Goal: Answer question/provide support: Share knowledge or assist other users

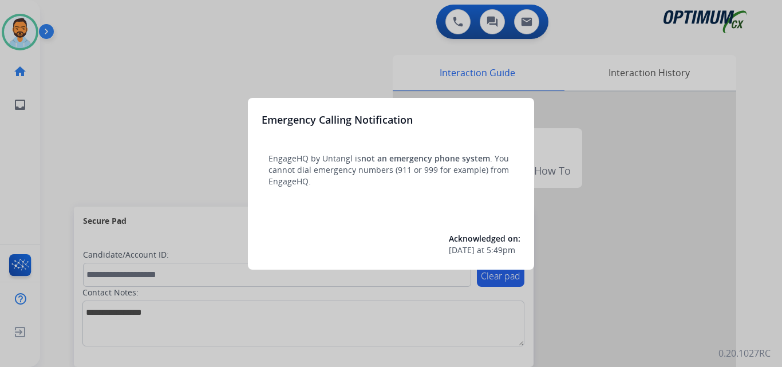
click at [104, 153] on div at bounding box center [391, 183] width 782 height 367
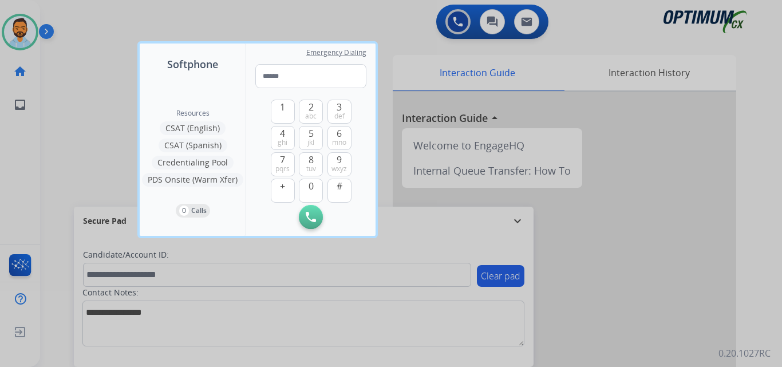
click at [98, 132] on div at bounding box center [391, 183] width 782 height 367
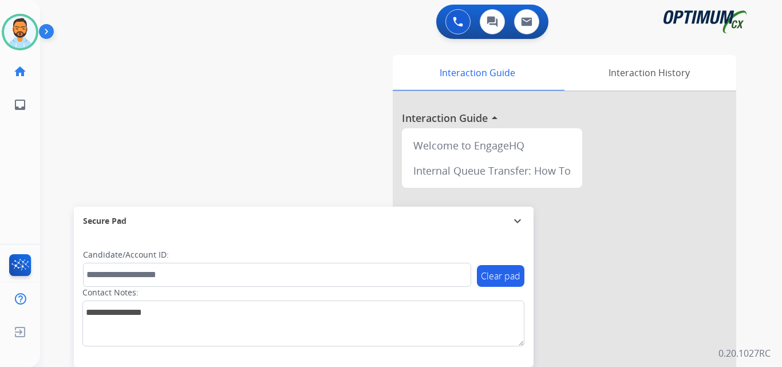
click at [45, 32] on img at bounding box center [48, 34] width 19 height 22
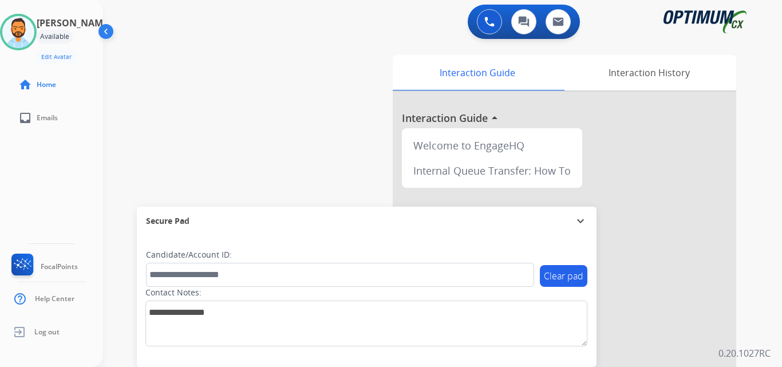
click at [99, 31] on img at bounding box center [107, 34] width 22 height 22
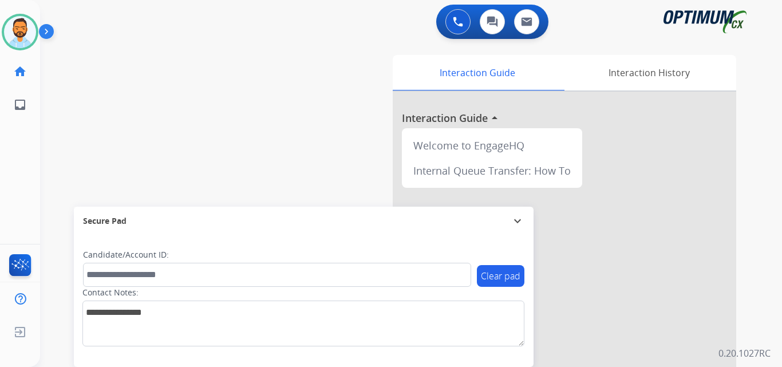
click at [45, 27] on img at bounding box center [48, 34] width 19 height 22
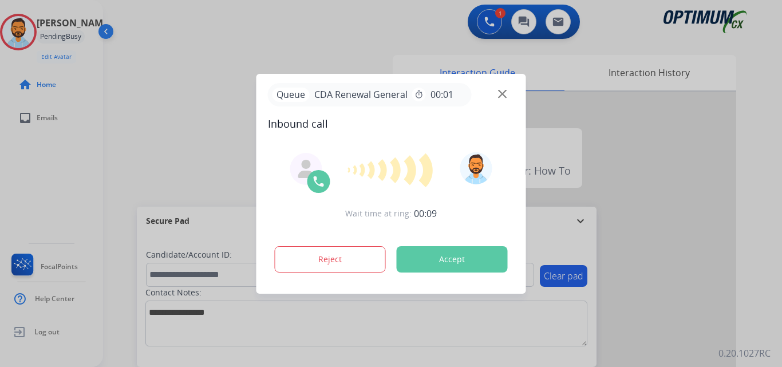
click at [434, 259] on button "Accept" at bounding box center [452, 259] width 111 height 26
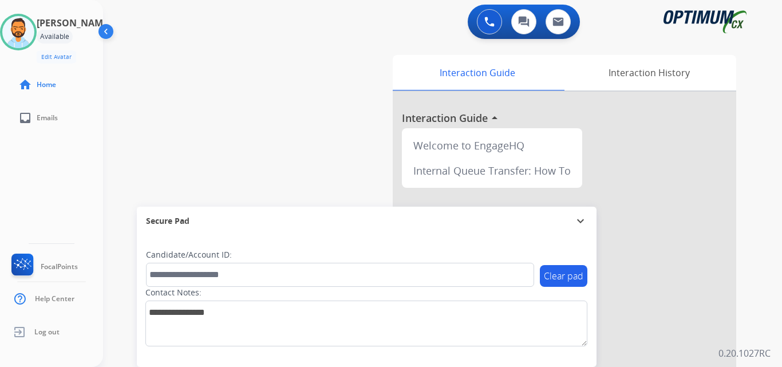
click at [228, 104] on div "swap_horiz Break voice bridge close_fullscreen Connect 3-Way Call merge_type Se…" at bounding box center [429, 280] width 652 height 478
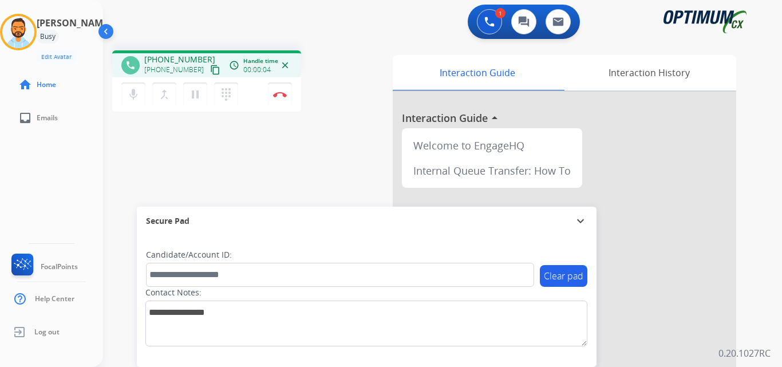
click at [210, 69] on mat-icon "content_copy" at bounding box center [215, 70] width 10 height 10
click at [280, 99] on button "Disconnect" at bounding box center [280, 94] width 24 height 24
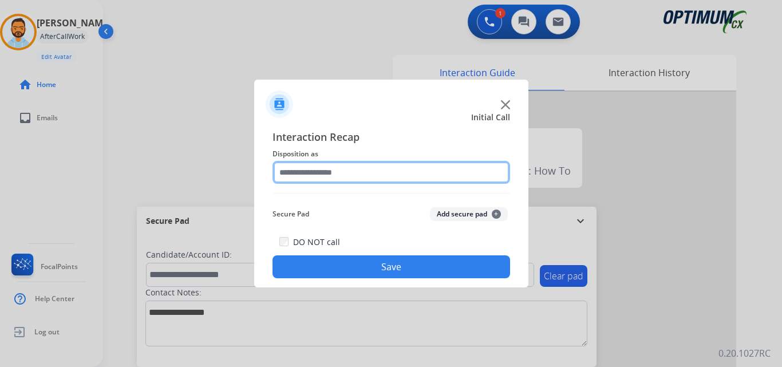
click at [377, 175] on input "text" at bounding box center [392, 172] width 238 height 23
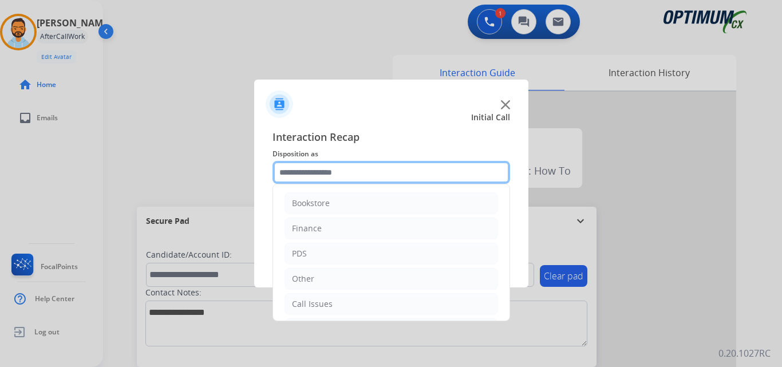
scroll to position [78, 0]
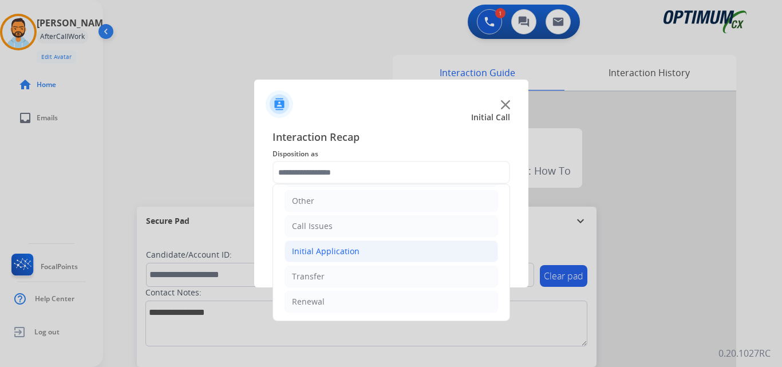
click at [360, 253] on li "Initial Application" at bounding box center [392, 252] width 214 height 22
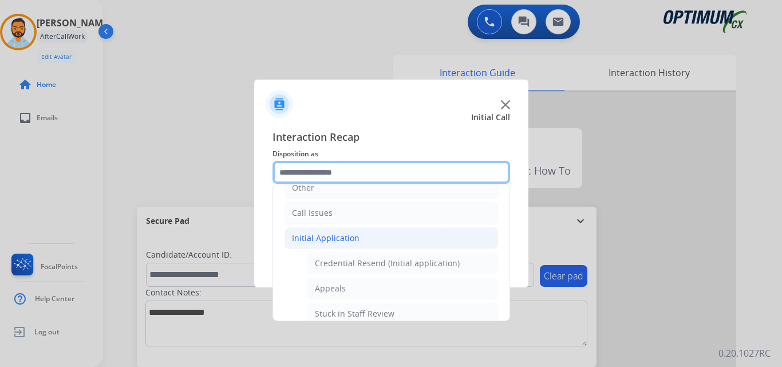
scroll to position [92, 0]
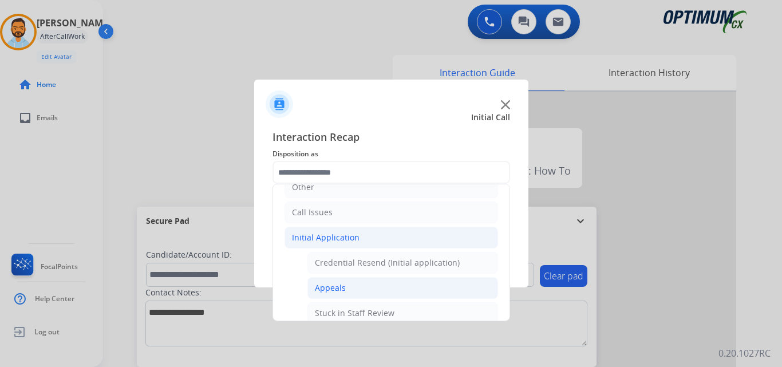
click at [344, 293] on div "Appeals" at bounding box center [330, 287] width 31 height 11
type input "*******"
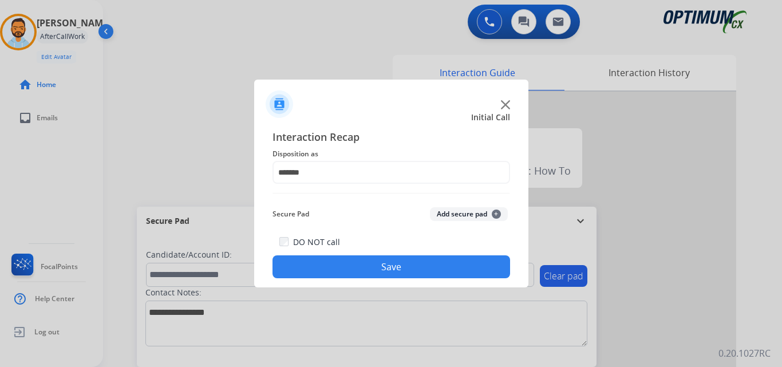
click at [358, 266] on button "Save" at bounding box center [392, 266] width 238 height 23
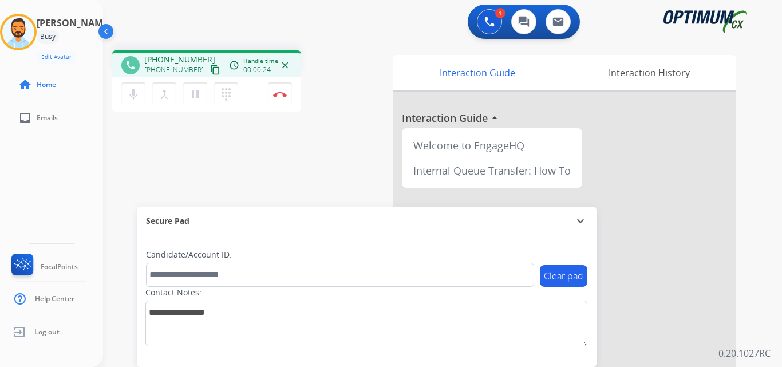
click at [210, 68] on mat-icon "content_copy" at bounding box center [215, 70] width 10 height 10
click at [281, 97] on button "Disconnect" at bounding box center [280, 94] width 24 height 24
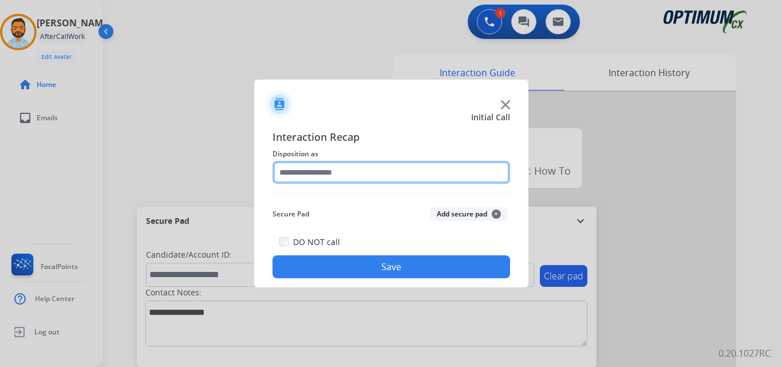
click at [369, 177] on input "text" at bounding box center [392, 172] width 238 height 23
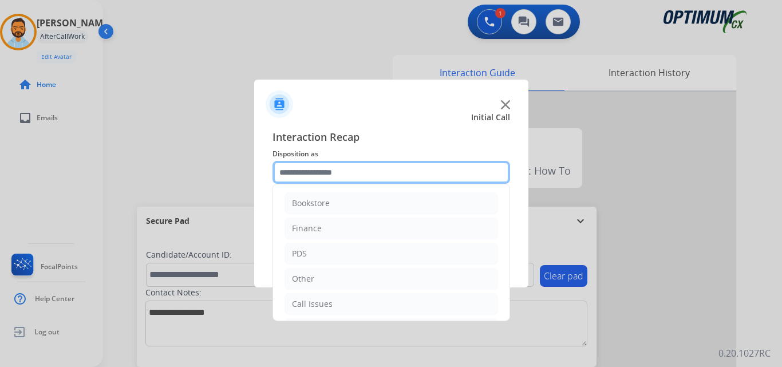
scroll to position [78, 0]
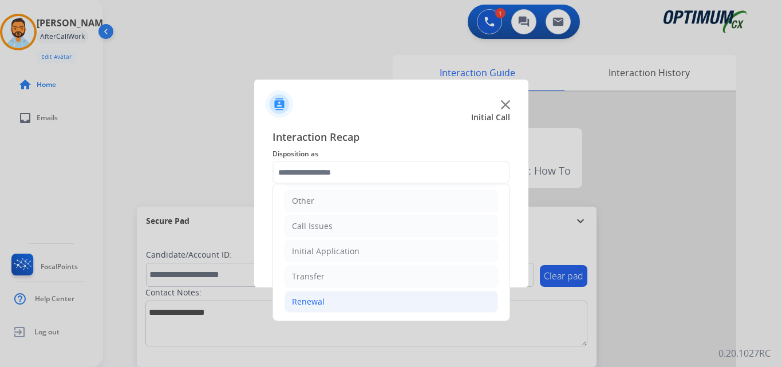
click at [336, 301] on li "Renewal" at bounding box center [392, 302] width 214 height 22
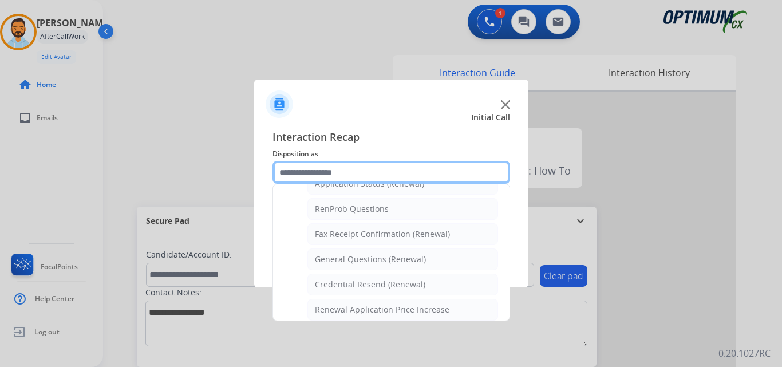
scroll to position [286, 0]
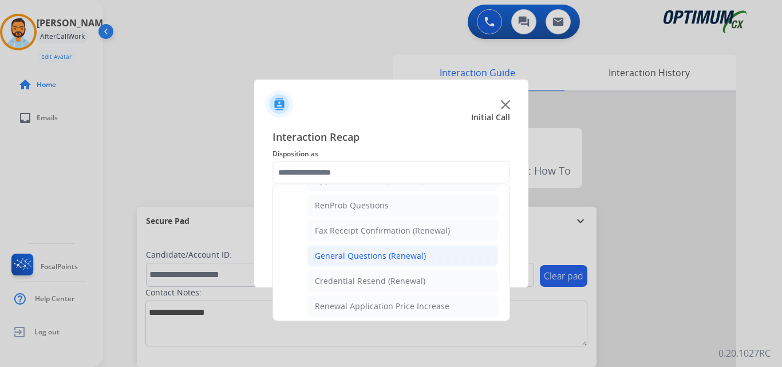
click at [415, 257] on div "General Questions (Renewal)" at bounding box center [370, 255] width 111 height 11
type input "**********"
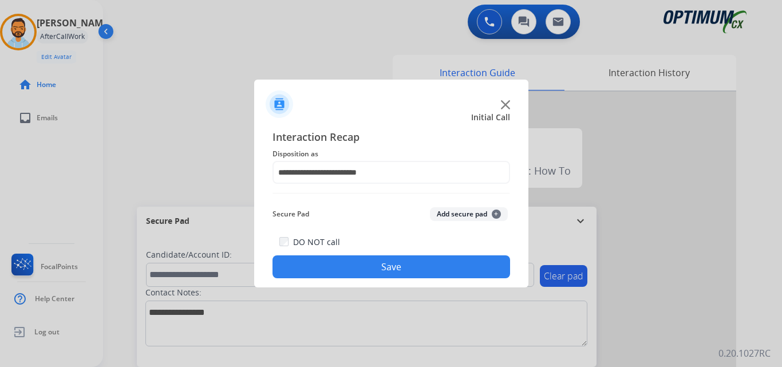
click at [389, 273] on button "Save" at bounding box center [392, 266] width 238 height 23
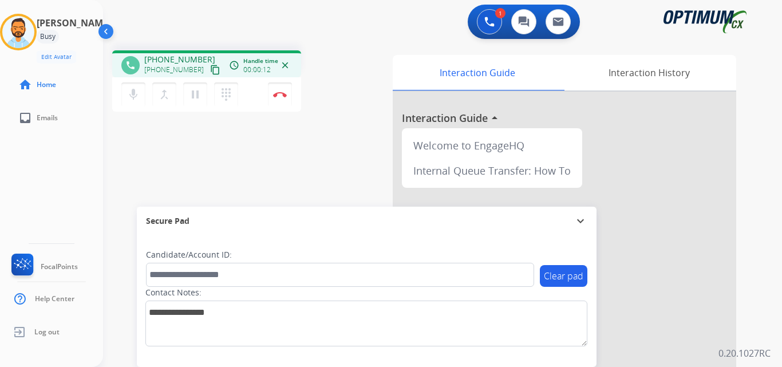
click at [210, 65] on mat-icon "content_copy" at bounding box center [215, 70] width 10 height 10
click at [279, 98] on button "Disconnect" at bounding box center [280, 94] width 24 height 24
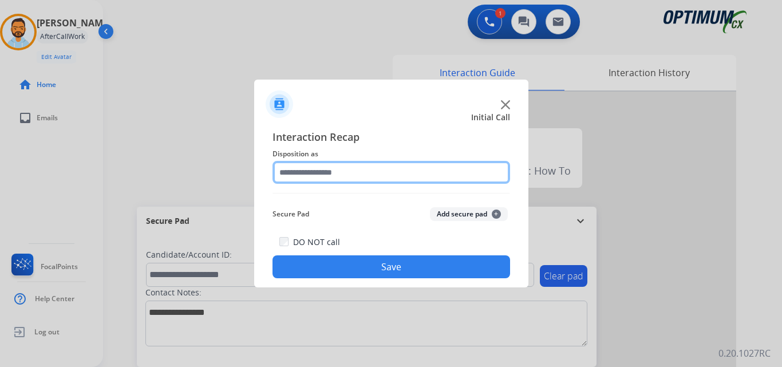
click at [349, 173] on input "text" at bounding box center [392, 172] width 238 height 23
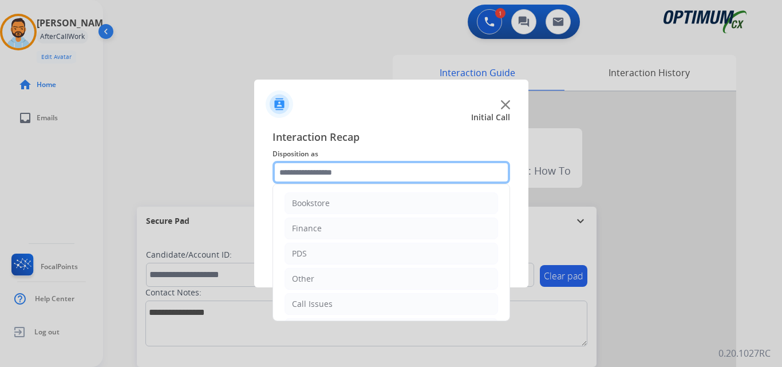
scroll to position [78, 0]
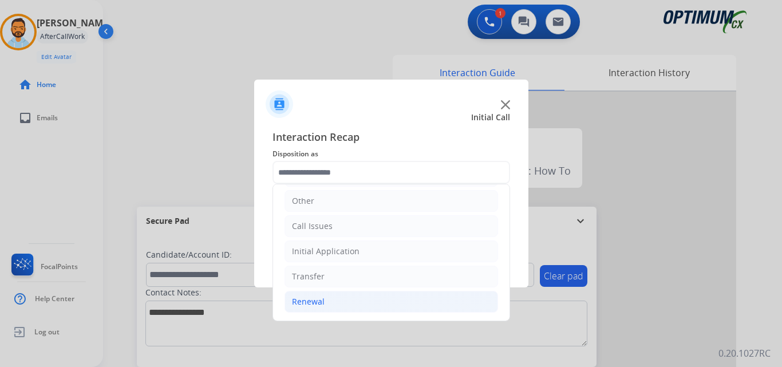
click at [333, 297] on li "Renewal" at bounding box center [392, 302] width 214 height 22
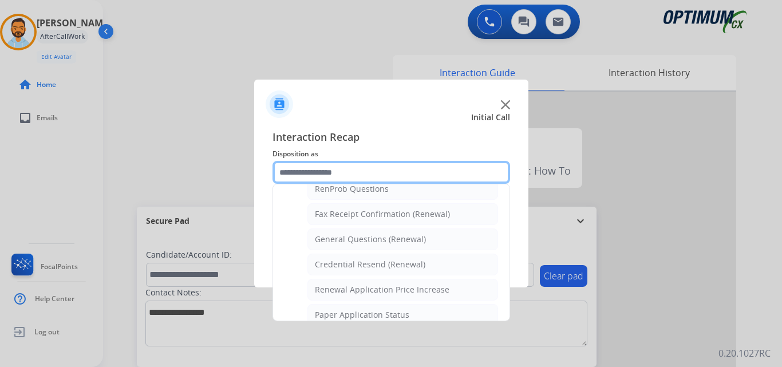
scroll to position [298, 0]
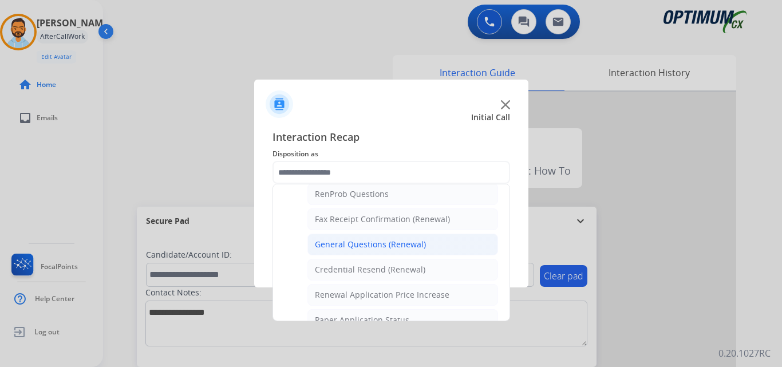
click at [374, 245] on div "General Questions (Renewal)" at bounding box center [370, 244] width 111 height 11
type input "**********"
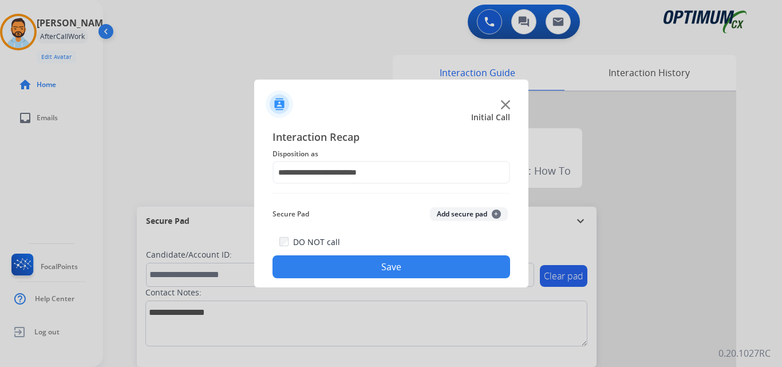
click at [397, 266] on button "Save" at bounding box center [392, 266] width 238 height 23
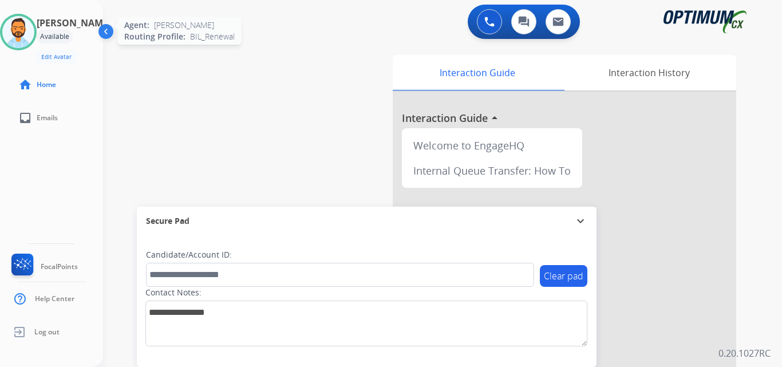
click at [34, 37] on img at bounding box center [18, 32] width 32 height 32
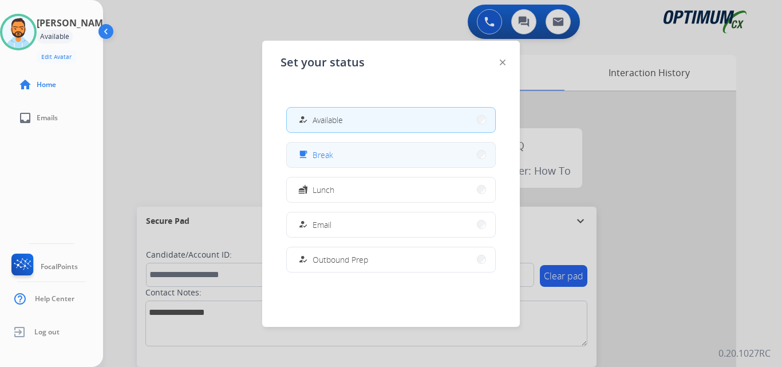
click at [339, 157] on button "free_breakfast Break" at bounding box center [391, 155] width 208 height 25
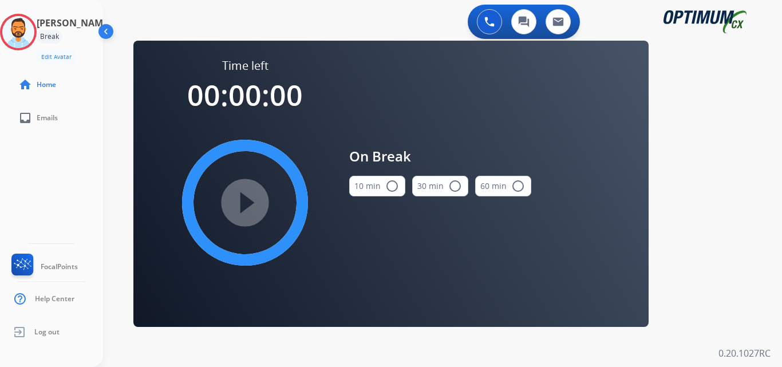
click at [391, 185] on mat-icon "radio_button_unchecked" at bounding box center [392, 186] width 14 height 14
click at [252, 196] on mat-icon "play_circle_filled" at bounding box center [245, 203] width 14 height 14
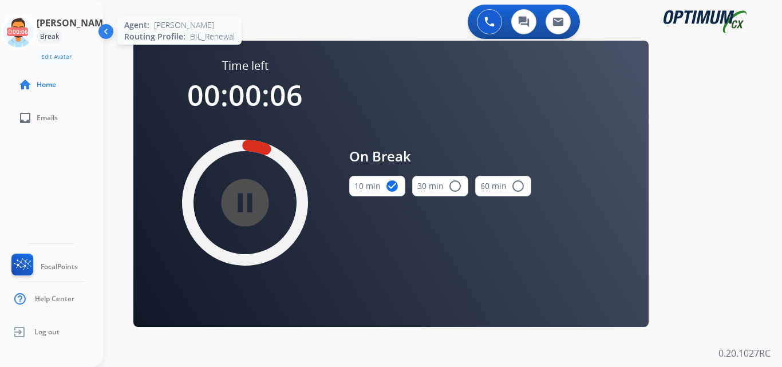
click at [23, 39] on icon at bounding box center [18, 32] width 37 height 37
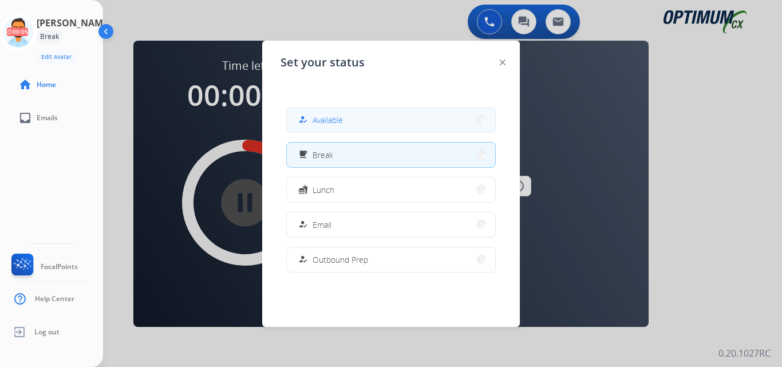
click at [358, 131] on button "how_to_reg Available" at bounding box center [391, 120] width 208 height 25
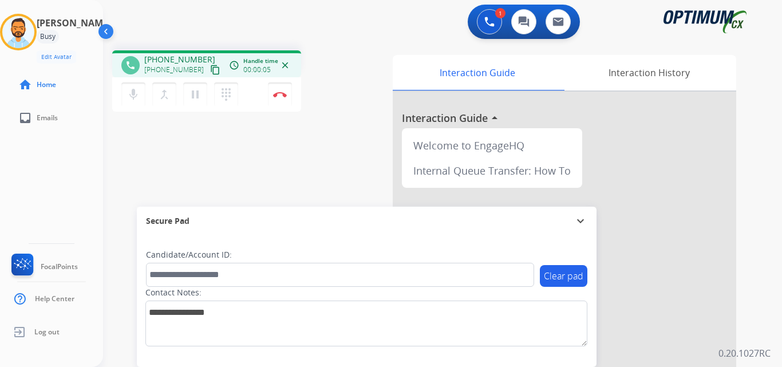
click at [210, 72] on mat-icon "content_copy" at bounding box center [215, 70] width 10 height 10
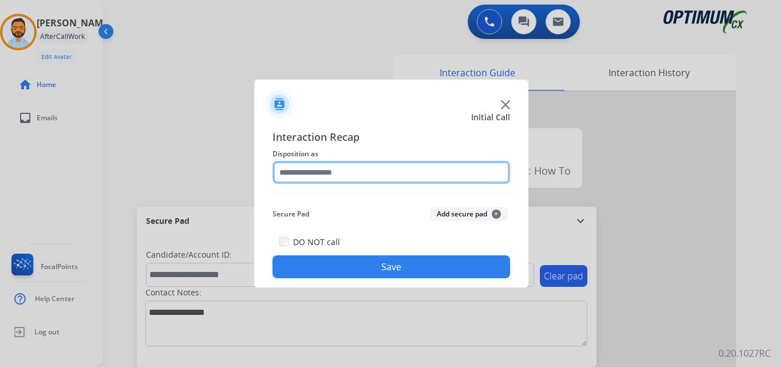
click at [343, 171] on input "text" at bounding box center [392, 172] width 238 height 23
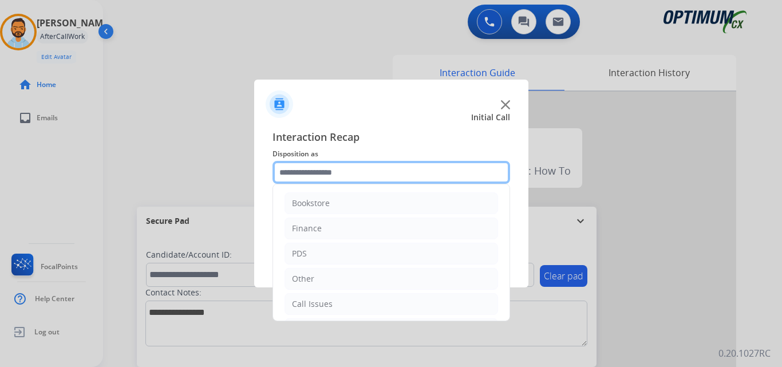
scroll to position [74, 0]
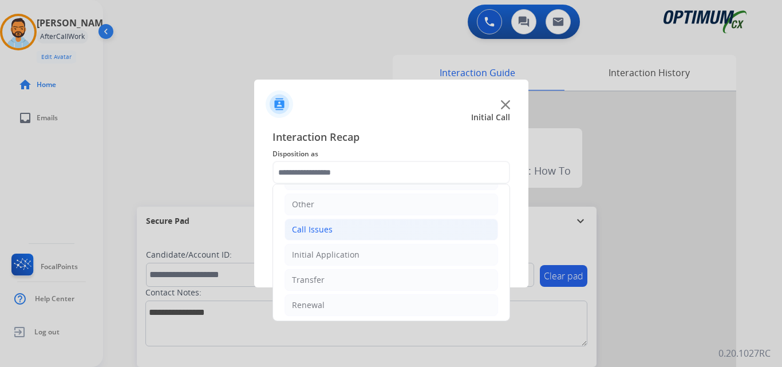
click at [366, 228] on li "Call Issues" at bounding box center [392, 230] width 214 height 22
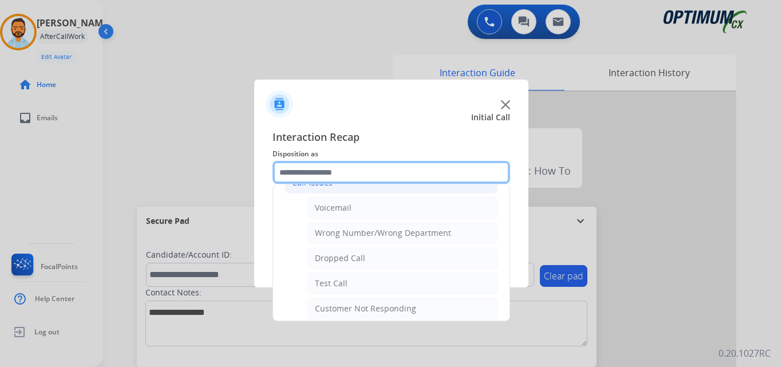
scroll to position [123, 0]
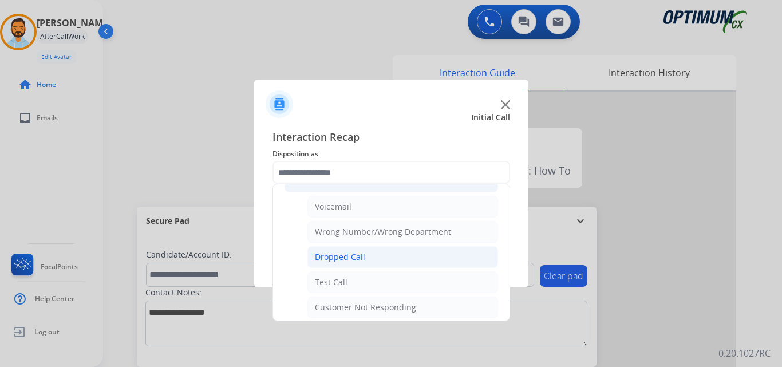
click at [403, 253] on li "Dropped Call" at bounding box center [403, 257] width 191 height 22
type input "**********"
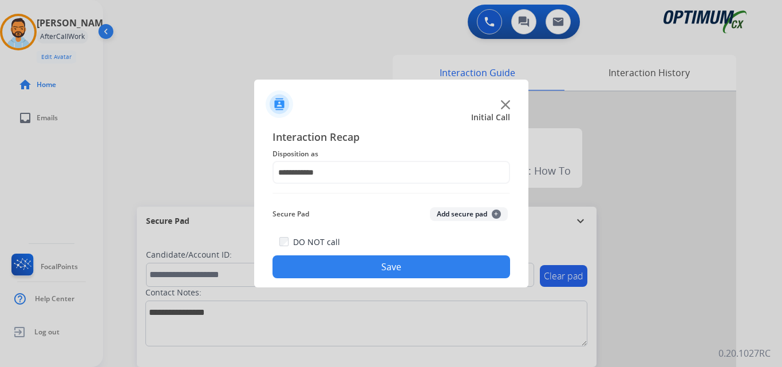
click at [409, 265] on button "Save" at bounding box center [392, 266] width 238 height 23
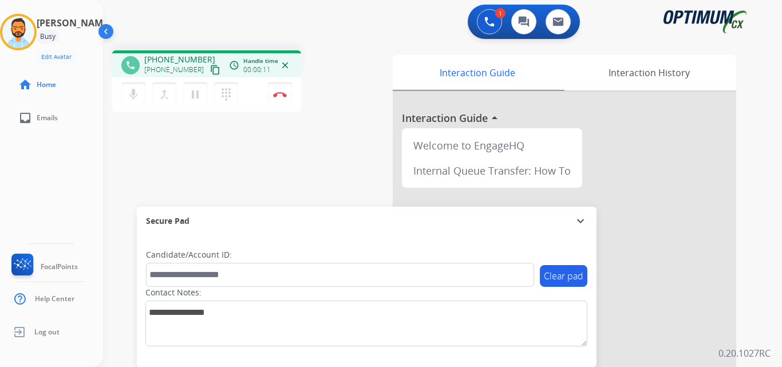
click at [210, 70] on mat-icon "content_copy" at bounding box center [215, 70] width 10 height 10
click at [282, 101] on button "Disconnect" at bounding box center [280, 94] width 24 height 24
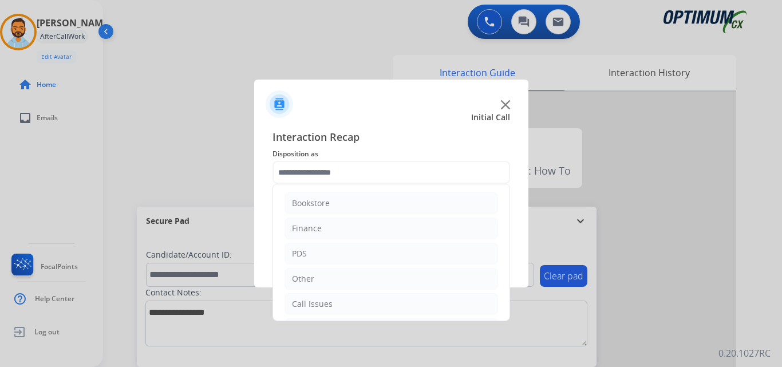
scroll to position [78, 0]
click at [345, 253] on div "Initial Application" at bounding box center [326, 251] width 68 height 11
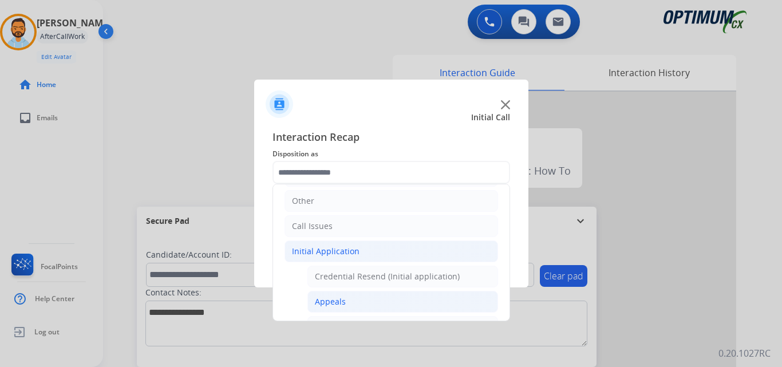
click at [345, 297] on li "Appeals" at bounding box center [403, 302] width 191 height 22
type input "*******"
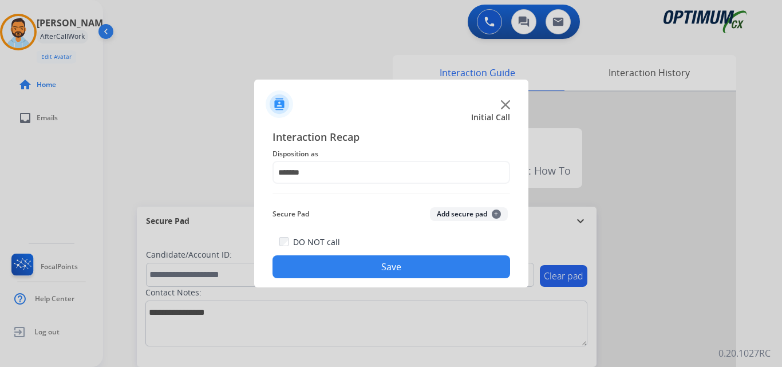
click at [381, 271] on button "Save" at bounding box center [392, 266] width 238 height 23
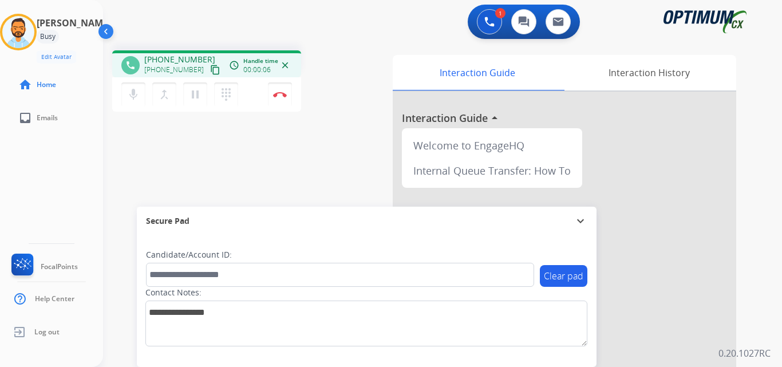
click at [210, 72] on mat-icon "content_copy" at bounding box center [215, 70] width 10 height 10
click at [279, 97] on button "Disconnect" at bounding box center [280, 94] width 24 height 24
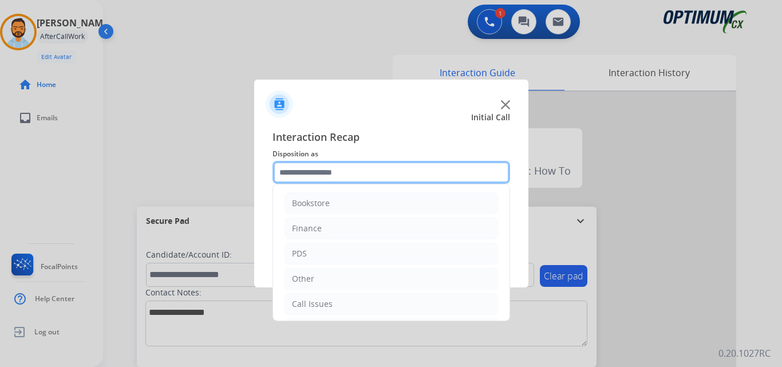
click at [294, 169] on input "text" at bounding box center [392, 172] width 238 height 23
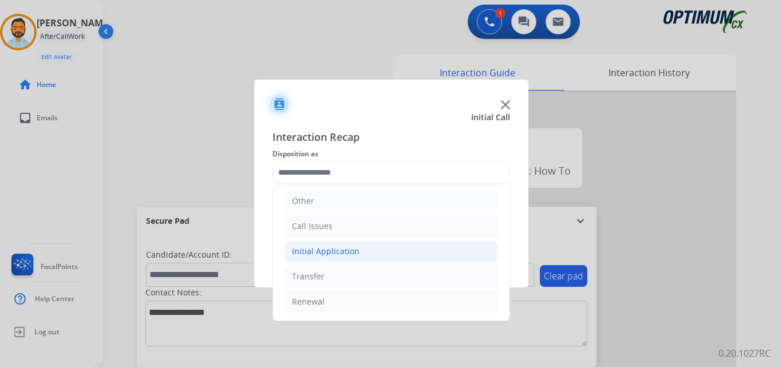
click at [344, 254] on div "Initial Application" at bounding box center [326, 251] width 68 height 11
click at [334, 247] on div "Initial Application" at bounding box center [326, 251] width 68 height 11
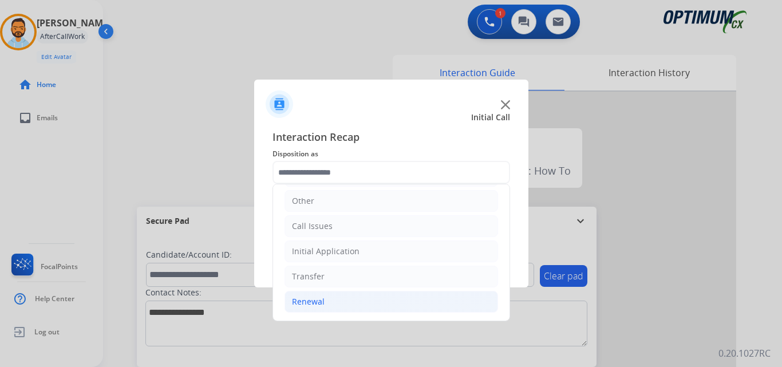
click at [325, 309] on li "Renewal" at bounding box center [392, 302] width 214 height 22
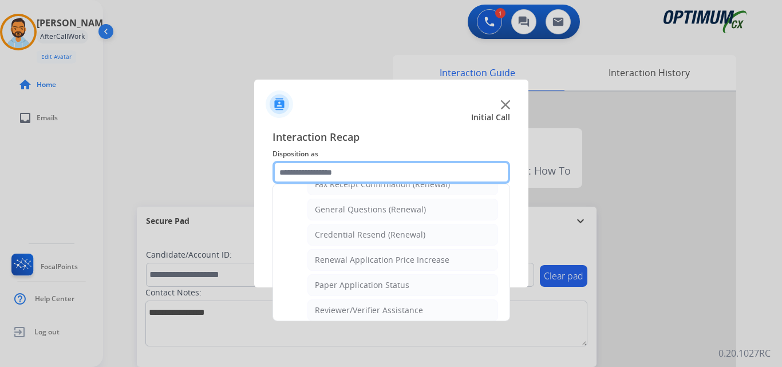
scroll to position [442, 0]
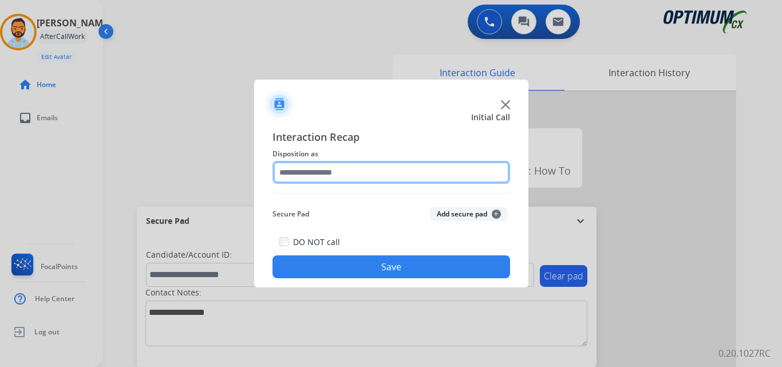
click at [380, 169] on input "text" at bounding box center [392, 172] width 238 height 23
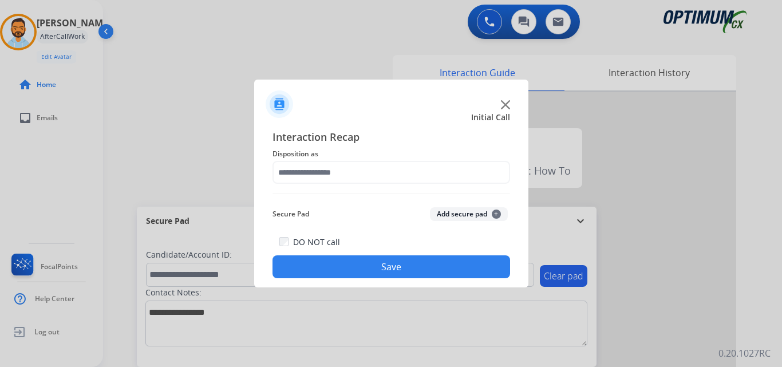
click at [401, 131] on span "Interaction Recap" at bounding box center [392, 138] width 238 height 18
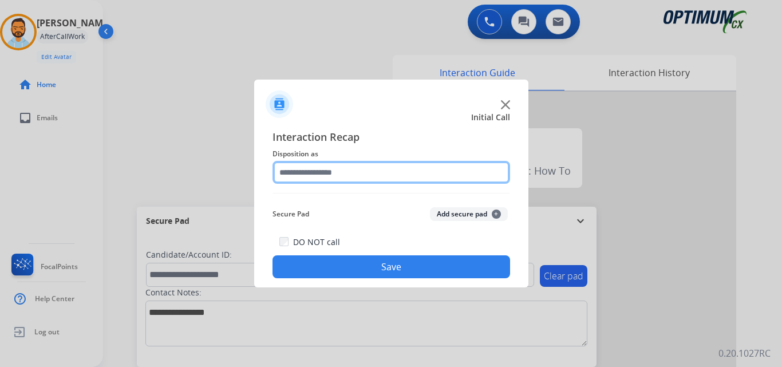
click at [378, 176] on input "text" at bounding box center [392, 172] width 238 height 23
click at [362, 172] on input "text" at bounding box center [392, 172] width 238 height 23
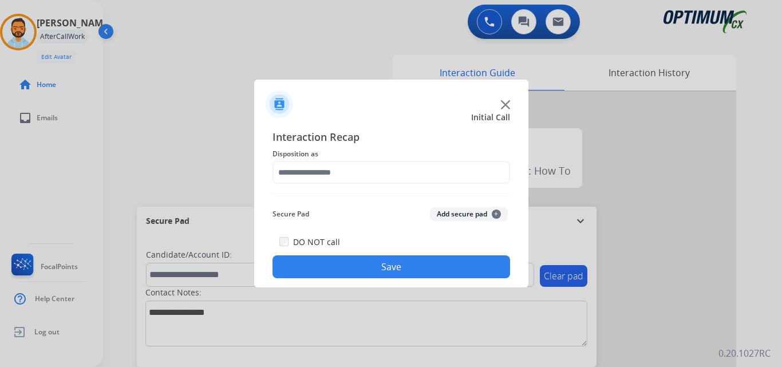
click at [383, 139] on span "Interaction Recap" at bounding box center [392, 138] width 238 height 18
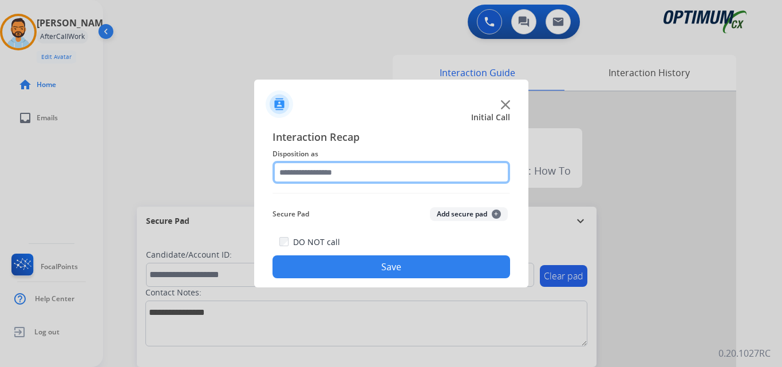
click at [358, 169] on input "text" at bounding box center [392, 172] width 238 height 23
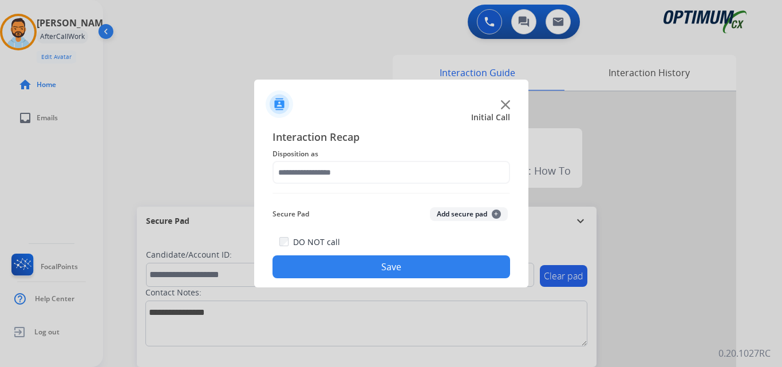
click at [380, 139] on span "Interaction Recap" at bounding box center [392, 138] width 238 height 18
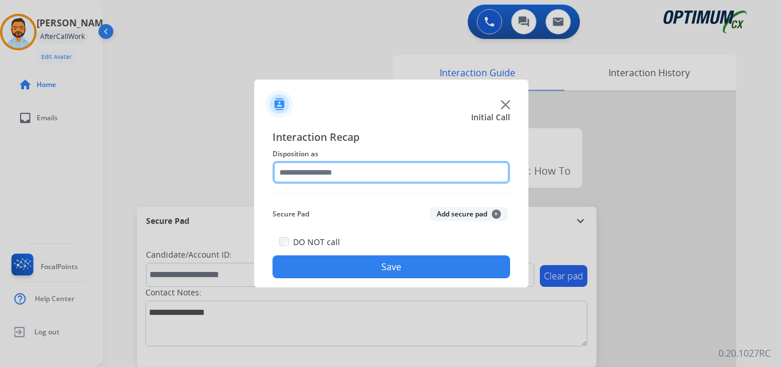
click at [349, 168] on input "text" at bounding box center [392, 172] width 238 height 23
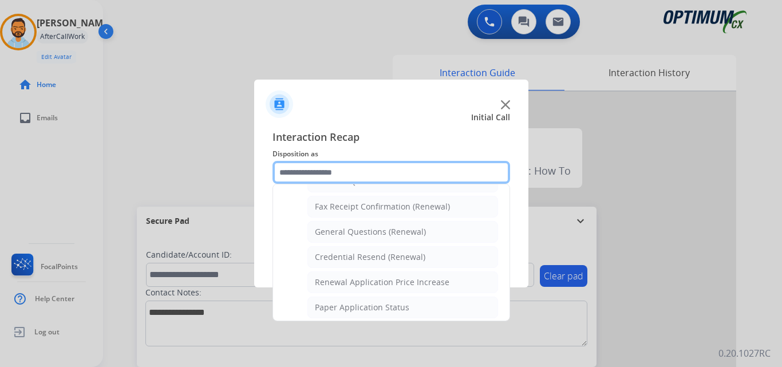
scroll to position [308, 0]
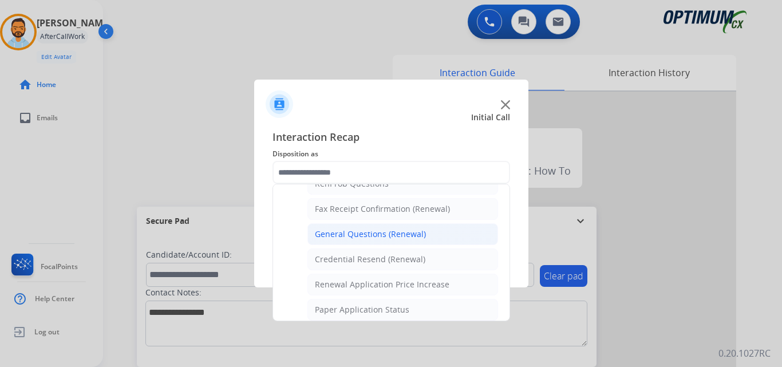
click at [348, 234] on div "General Questions (Renewal)" at bounding box center [370, 233] width 111 height 11
type input "**********"
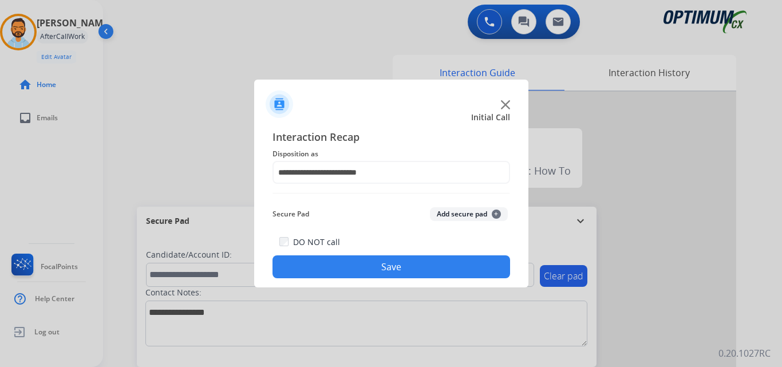
click at [349, 263] on button "Save" at bounding box center [392, 266] width 238 height 23
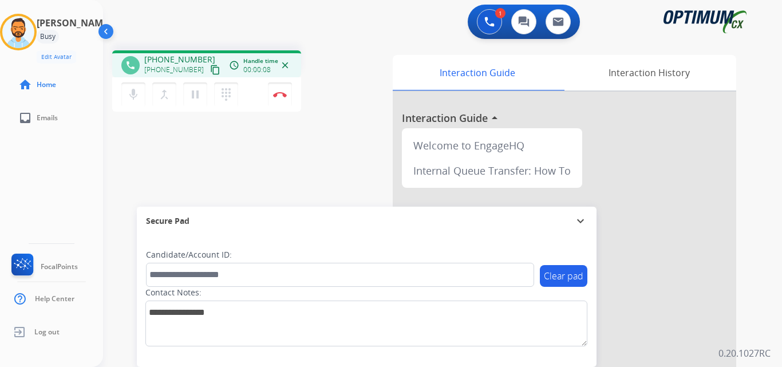
click at [210, 68] on mat-icon "content_copy" at bounding box center [215, 70] width 10 height 10
click at [278, 95] on img at bounding box center [280, 95] width 14 height 6
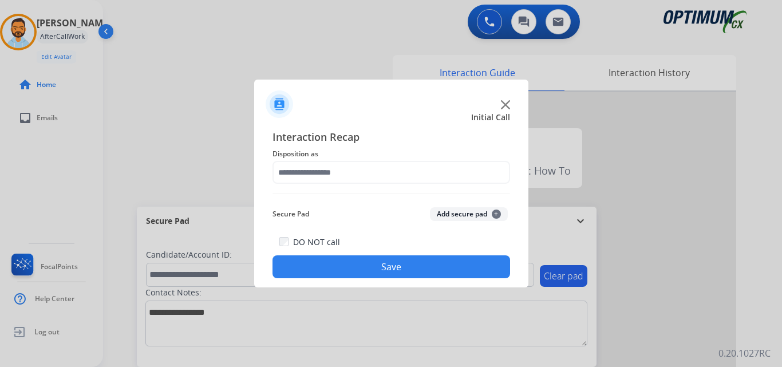
click at [437, 274] on button "Save" at bounding box center [392, 266] width 238 height 23
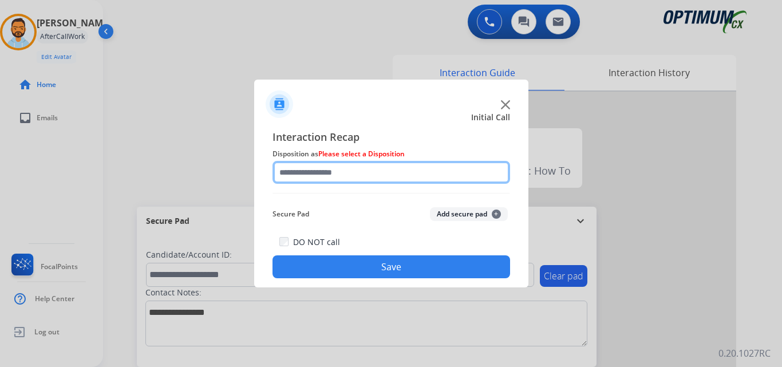
click at [360, 175] on input "text" at bounding box center [392, 172] width 238 height 23
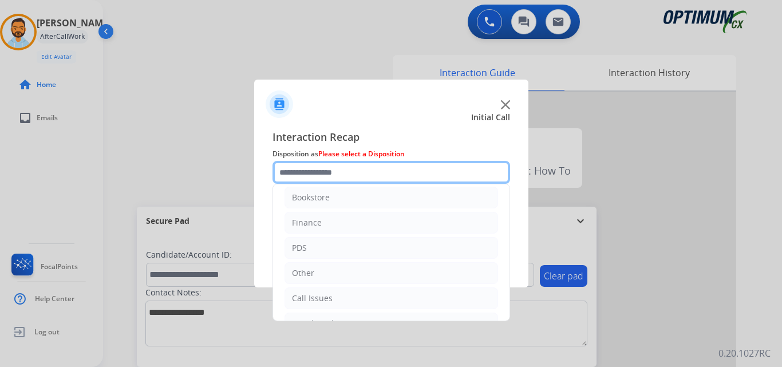
scroll to position [0, 0]
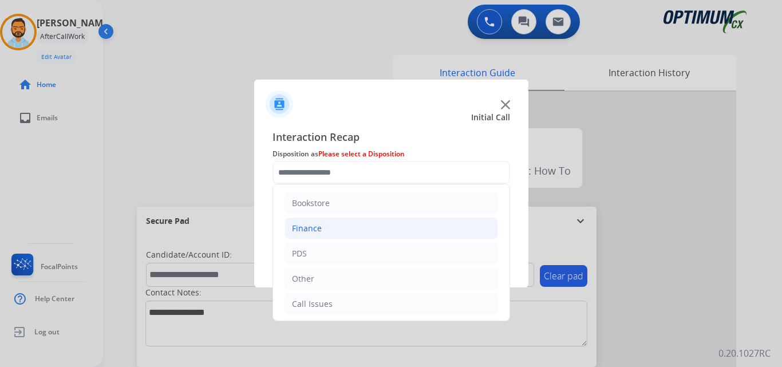
click at [352, 226] on li "Finance" at bounding box center [392, 229] width 214 height 22
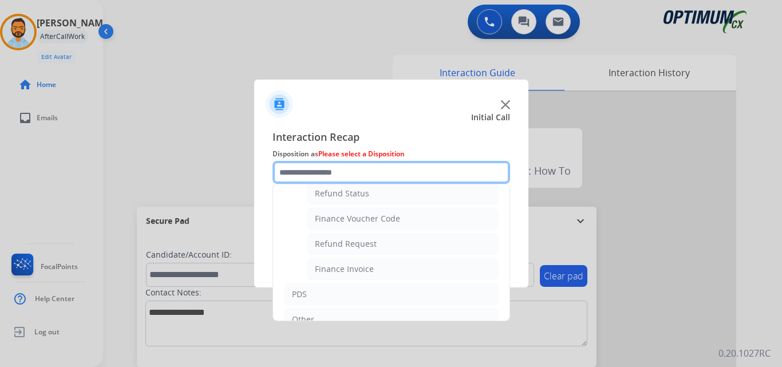
scroll to position [68, 0]
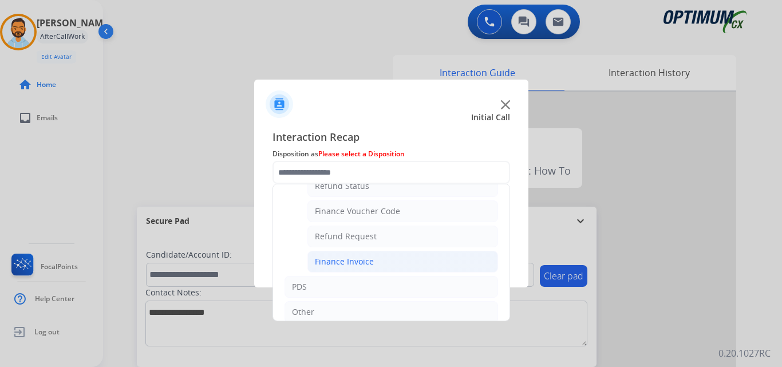
click at [382, 265] on li "Finance Invoice" at bounding box center [403, 262] width 191 height 22
type input "**********"
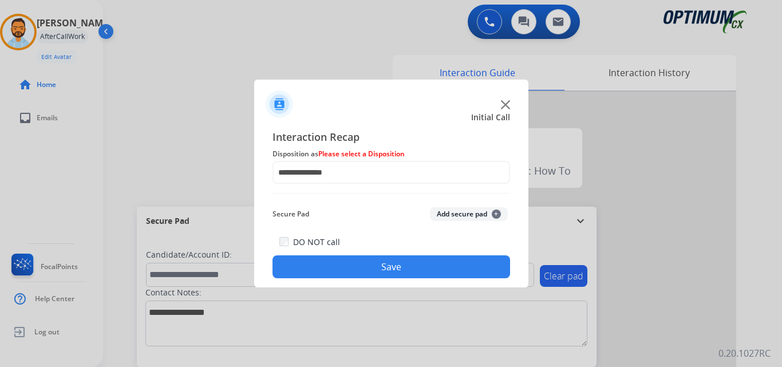
click at [385, 266] on button "Save" at bounding box center [392, 266] width 238 height 23
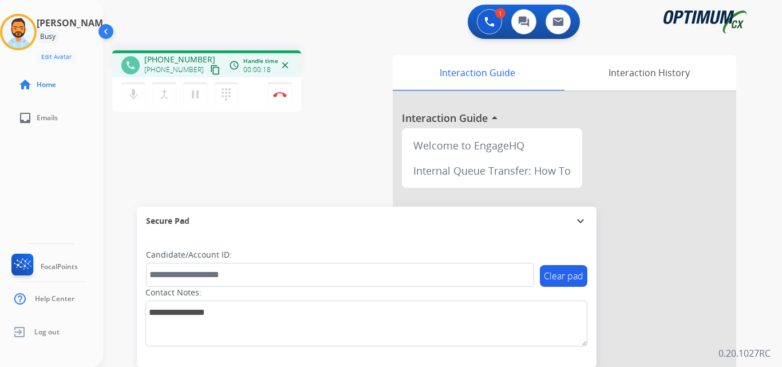
click at [210, 70] on mat-icon "content_copy" at bounding box center [215, 70] width 10 height 10
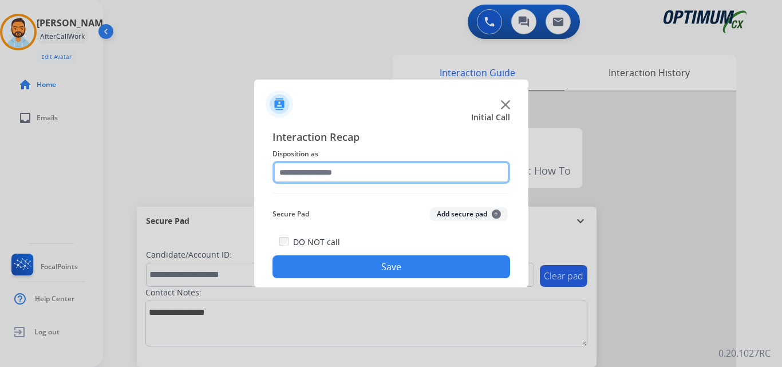
click at [313, 168] on input "text" at bounding box center [392, 172] width 238 height 23
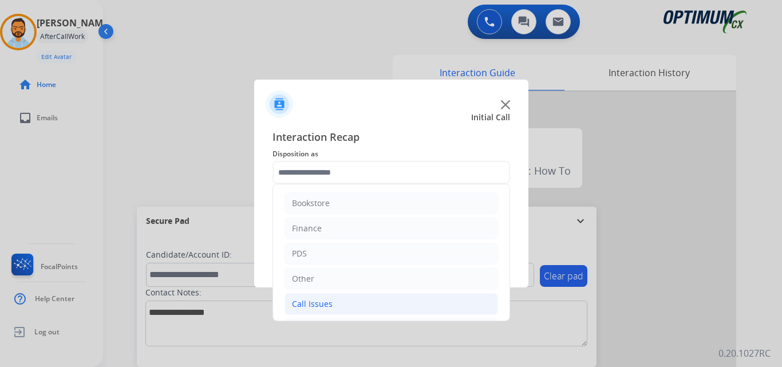
click at [317, 305] on div "Call Issues" at bounding box center [312, 303] width 41 height 11
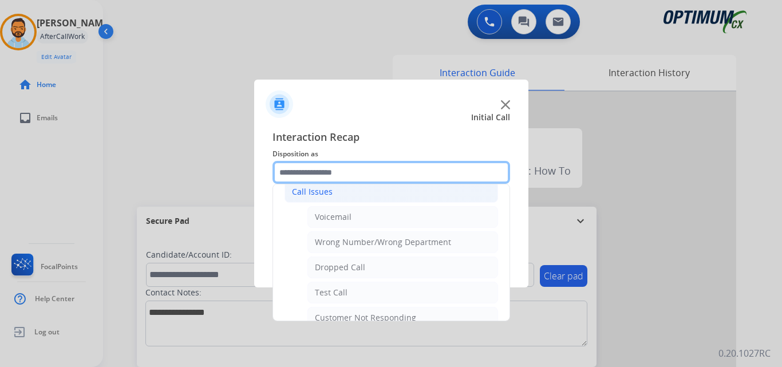
scroll to position [120, 0]
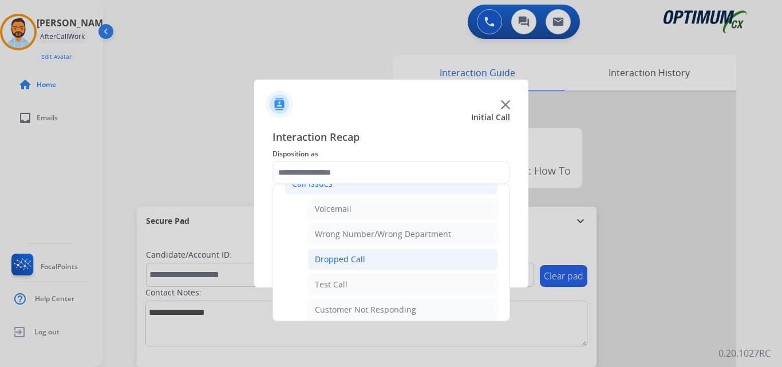
click at [366, 267] on li "Dropped Call" at bounding box center [403, 260] width 191 height 22
type input "**********"
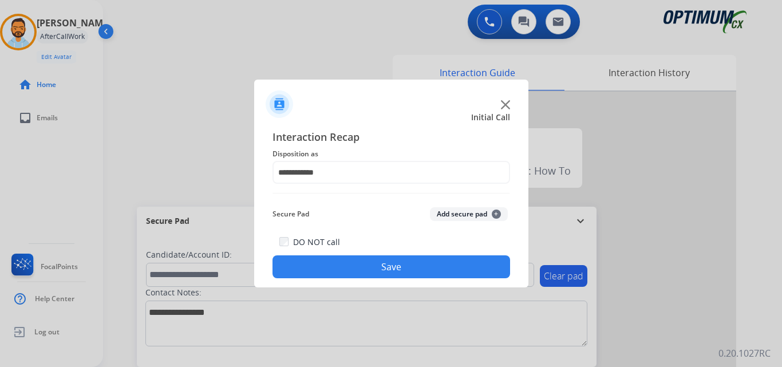
click at [386, 270] on button "Save" at bounding box center [392, 266] width 238 height 23
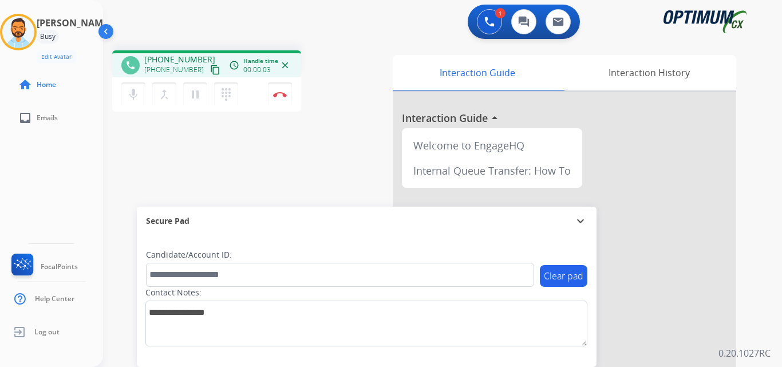
click at [210, 72] on mat-icon "content_copy" at bounding box center [215, 70] width 10 height 10
click at [282, 93] on img at bounding box center [280, 95] width 14 height 6
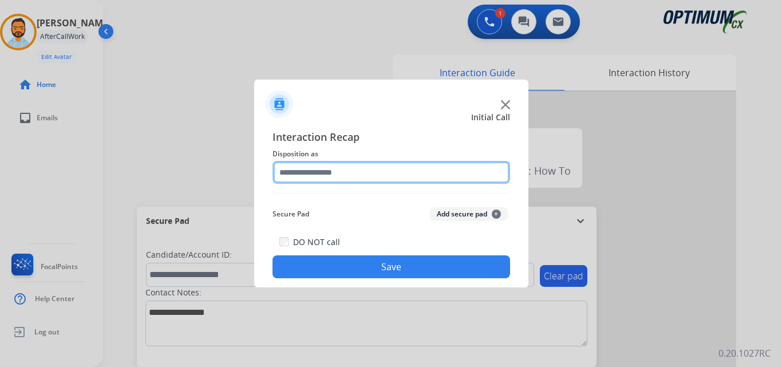
click at [372, 173] on input "text" at bounding box center [392, 172] width 238 height 23
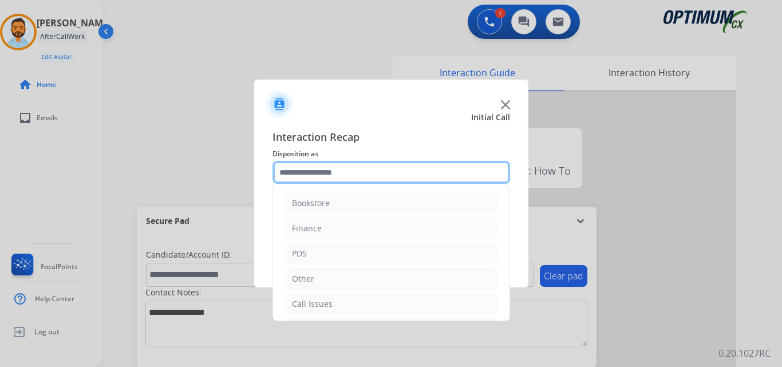
scroll to position [78, 0]
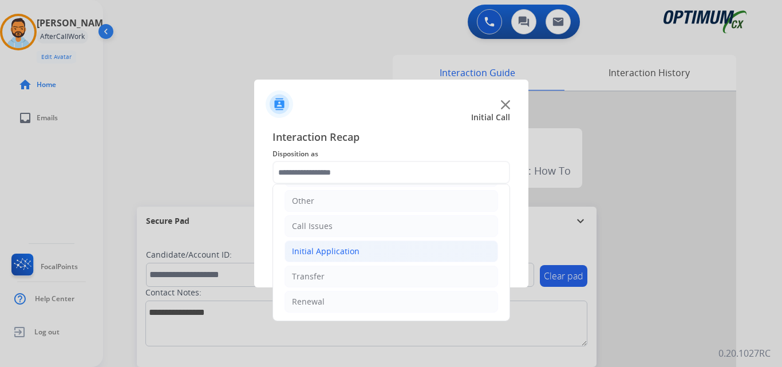
click at [346, 254] on div "Initial Application" at bounding box center [326, 251] width 68 height 11
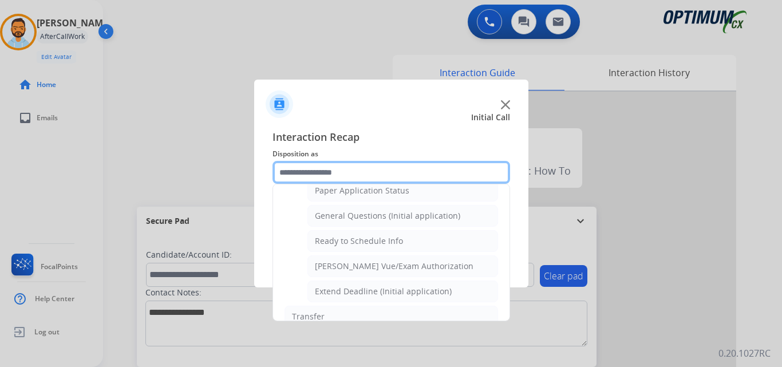
scroll to position [653, 0]
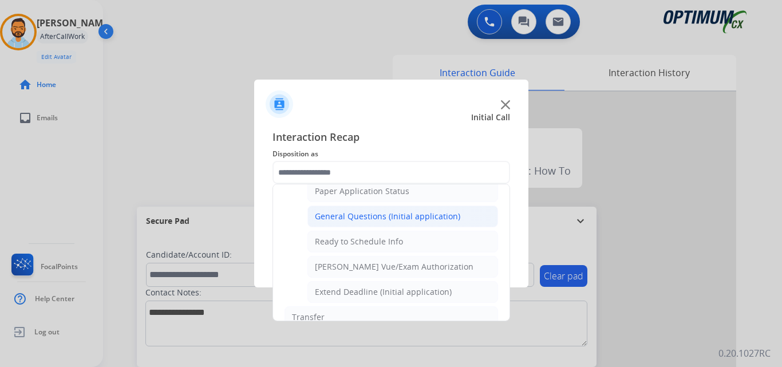
click at [379, 219] on div "General Questions (Initial application)" at bounding box center [387, 216] width 145 height 11
type input "**********"
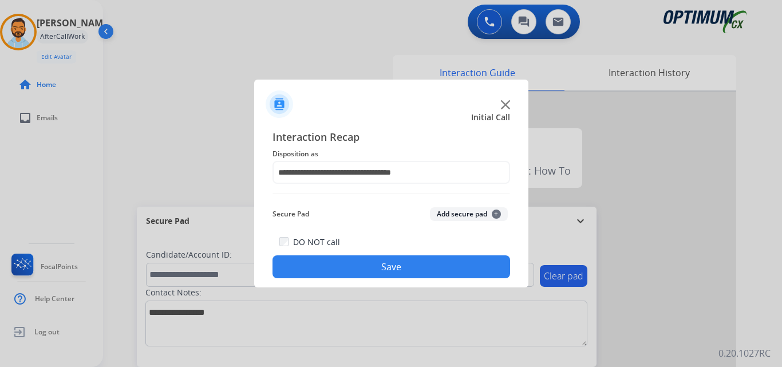
click at [381, 267] on button "Save" at bounding box center [392, 266] width 238 height 23
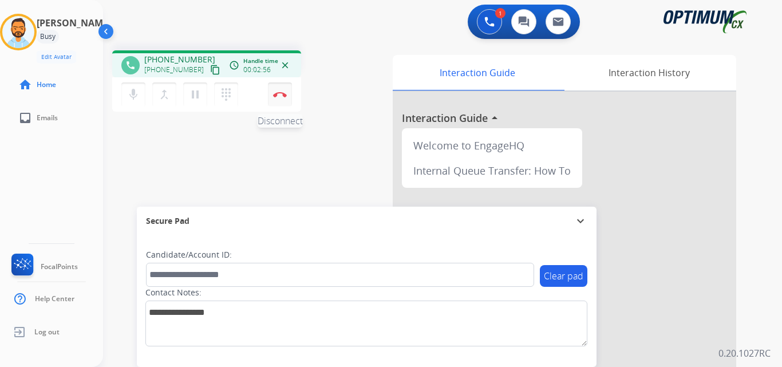
click at [283, 97] on button "Disconnect" at bounding box center [280, 94] width 24 height 24
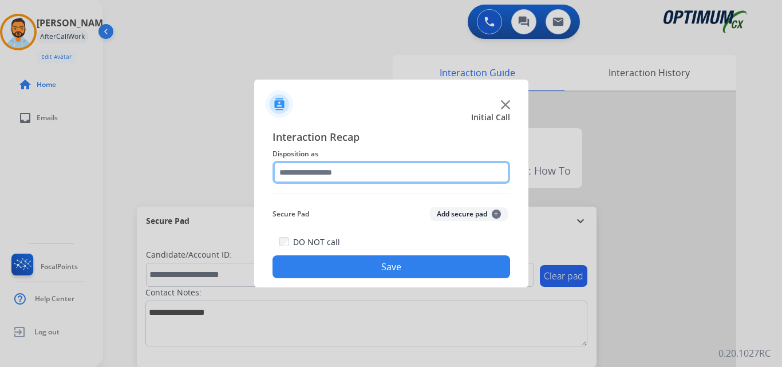
click at [363, 169] on input "text" at bounding box center [392, 172] width 238 height 23
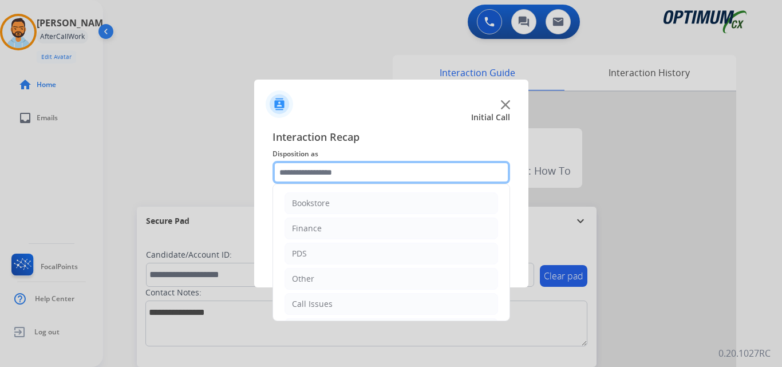
scroll to position [78, 0]
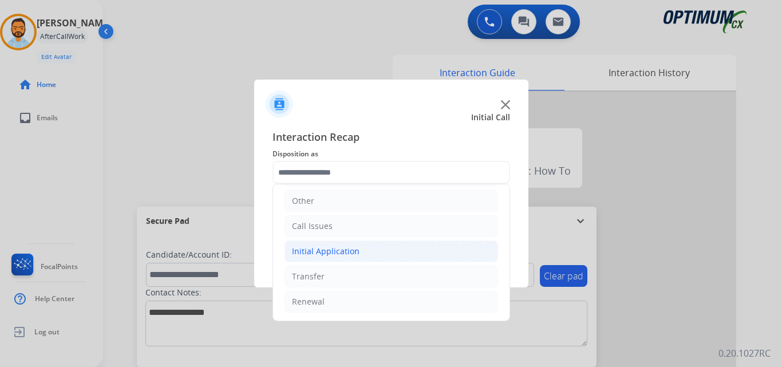
click at [365, 251] on li "Initial Application" at bounding box center [392, 252] width 214 height 22
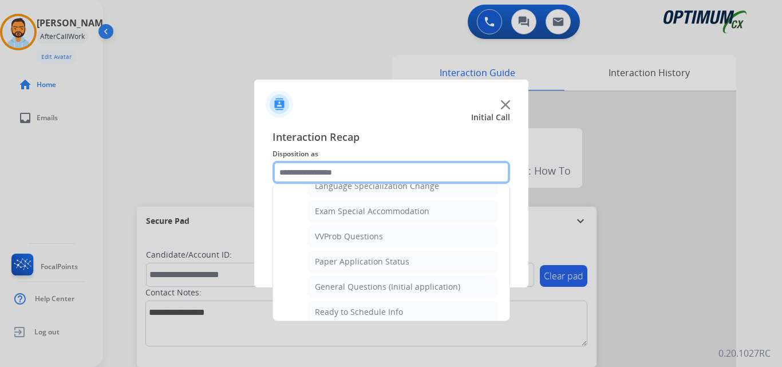
scroll to position [589, 0]
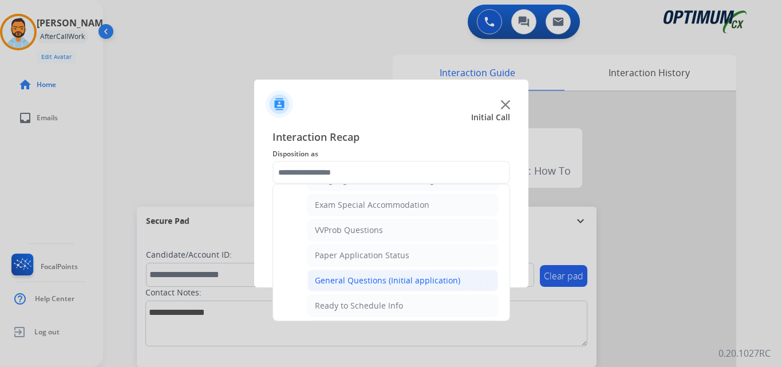
click at [405, 278] on div "General Questions (Initial application)" at bounding box center [387, 280] width 145 height 11
type input "**********"
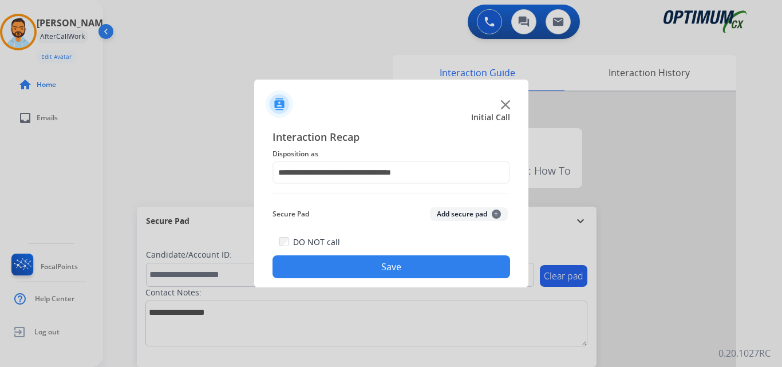
click at [409, 273] on button "Save" at bounding box center [392, 266] width 238 height 23
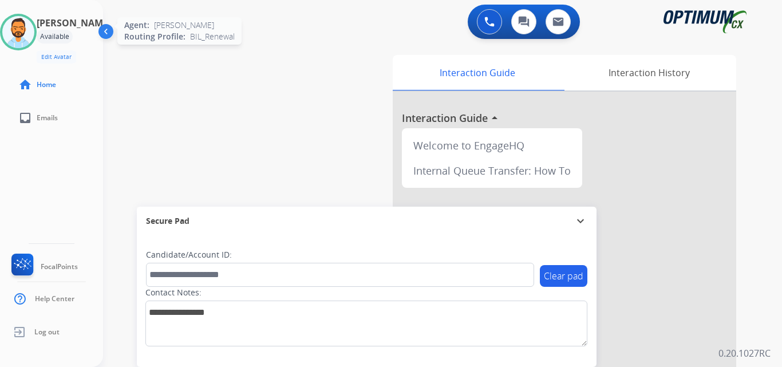
click at [27, 39] on img at bounding box center [18, 32] width 32 height 32
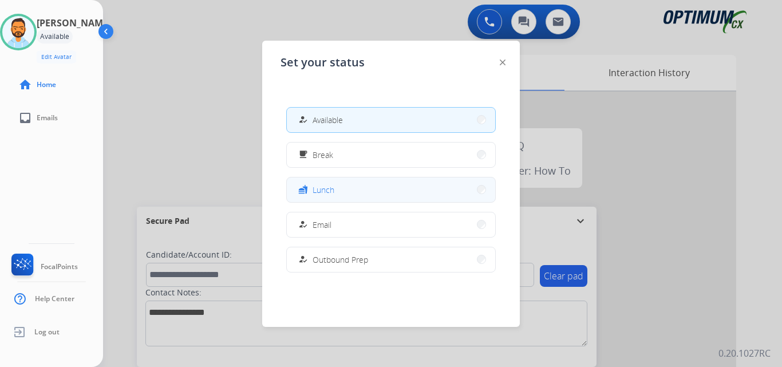
click at [380, 196] on button "fastfood Lunch" at bounding box center [391, 190] width 208 height 25
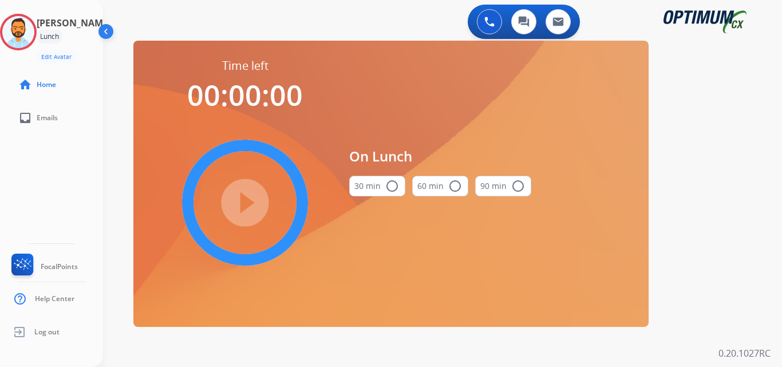
click at [386, 187] on mat-icon "radio_button_unchecked" at bounding box center [392, 186] width 14 height 14
click at [252, 210] on mat-icon "play_circle_filled" at bounding box center [245, 203] width 14 height 14
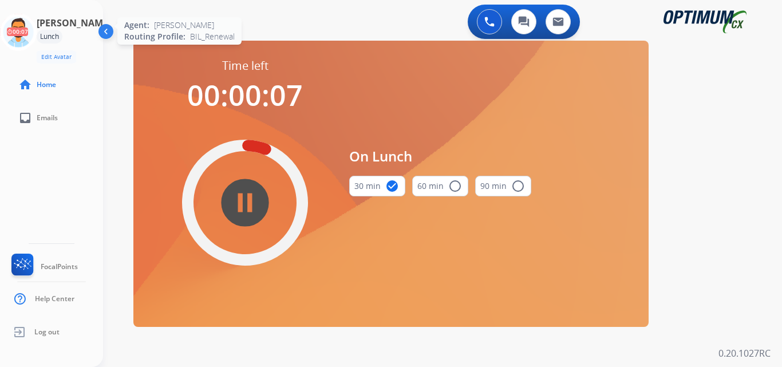
click at [36, 17] on icon at bounding box center [18, 32] width 37 height 37
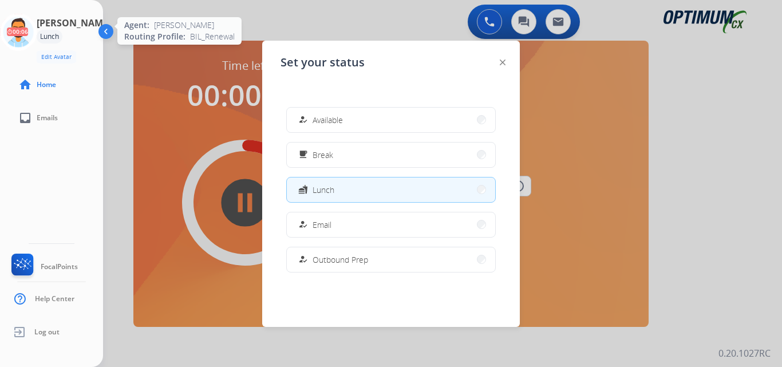
click at [360, 126] on button "how_to_reg Available" at bounding box center [391, 120] width 208 height 25
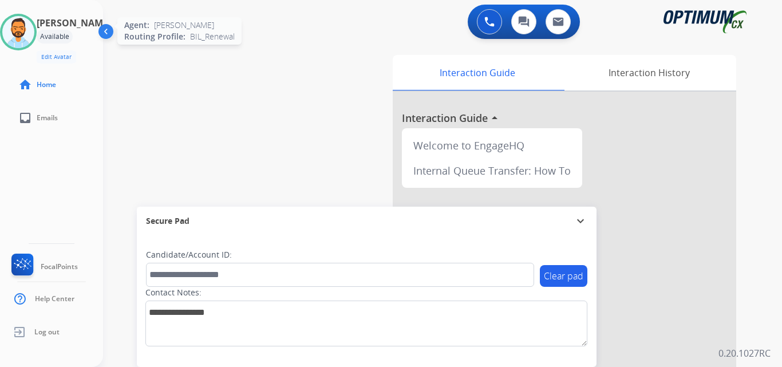
click at [233, 68] on div "swap_horiz Break voice bridge close_fullscreen Connect 3-Way Call merge_type Se…" at bounding box center [429, 280] width 652 height 478
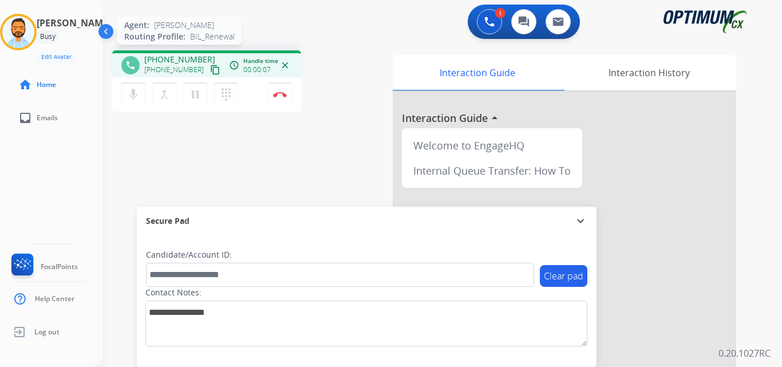
click at [210, 72] on mat-icon "content_copy" at bounding box center [215, 70] width 10 height 10
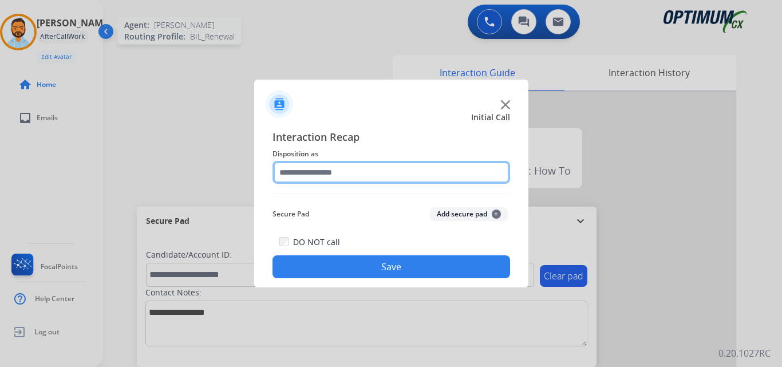
click at [332, 167] on input "text" at bounding box center [392, 172] width 238 height 23
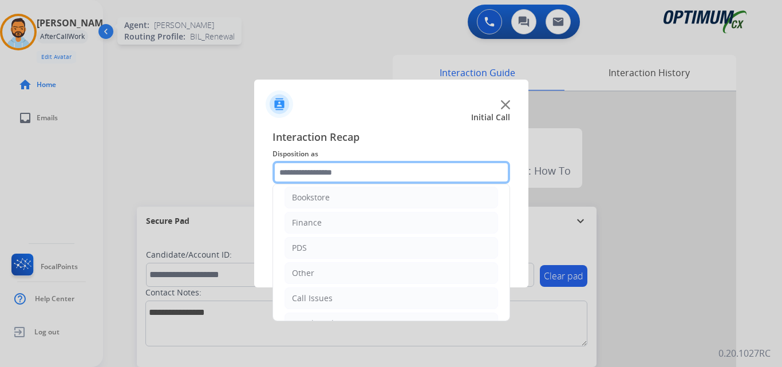
scroll to position [0, 0]
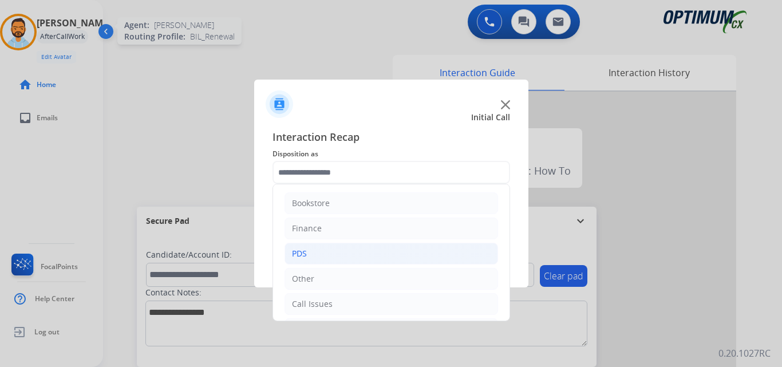
click at [336, 255] on li "PDS" at bounding box center [392, 254] width 214 height 22
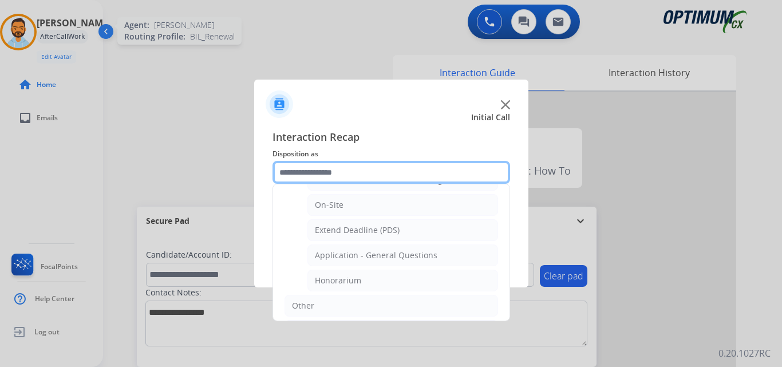
scroll to position [301, 0]
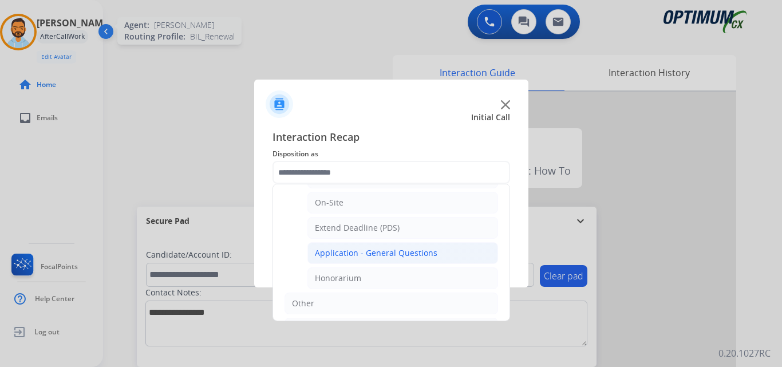
click at [430, 255] on div "Application - General Questions" at bounding box center [376, 252] width 123 height 11
type input "**********"
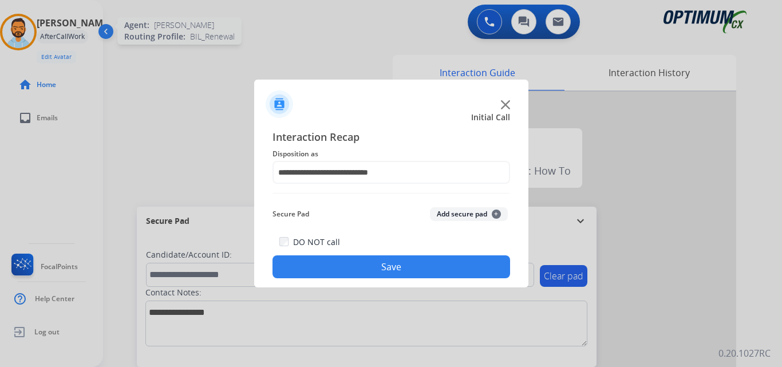
click at [382, 262] on button "Save" at bounding box center [392, 266] width 238 height 23
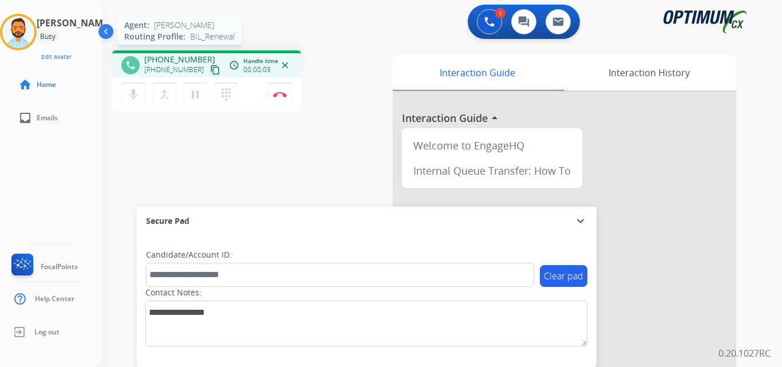
click at [210, 67] on mat-icon "content_copy" at bounding box center [215, 70] width 10 height 10
click at [341, 52] on div "phone +12092414416 +12092414416 content_copy access_time Call metrics Queue 00:…" at bounding box center [248, 82] width 272 height 65
click at [281, 94] on img at bounding box center [280, 95] width 14 height 6
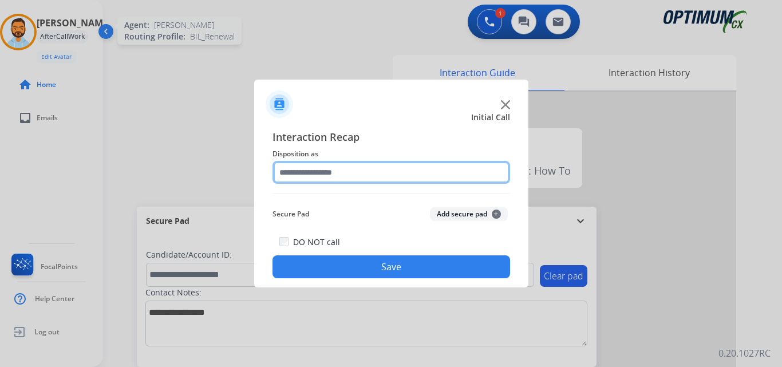
click at [367, 173] on input "text" at bounding box center [392, 172] width 238 height 23
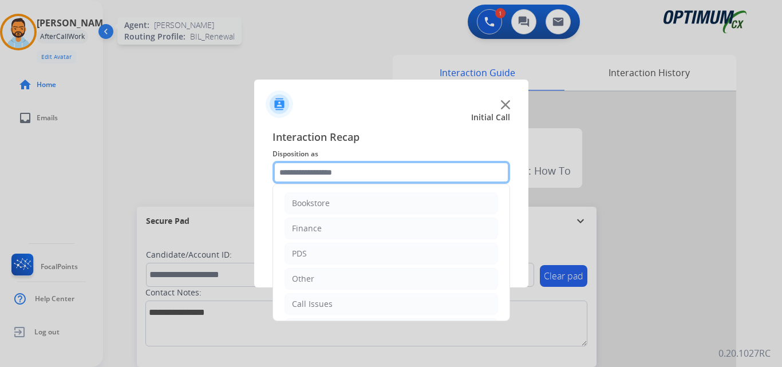
scroll to position [78, 0]
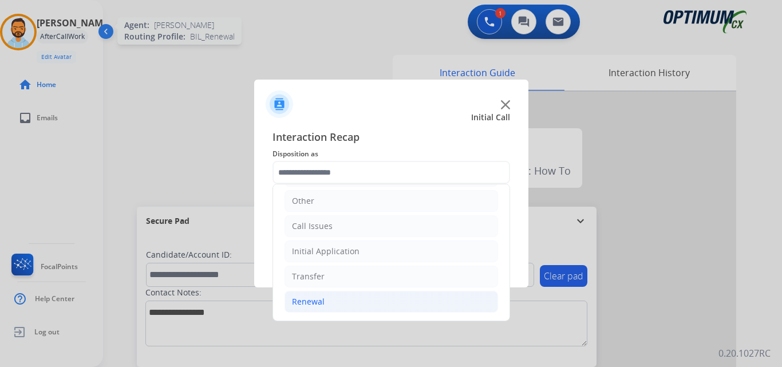
click at [359, 301] on li "Renewal" at bounding box center [392, 302] width 214 height 22
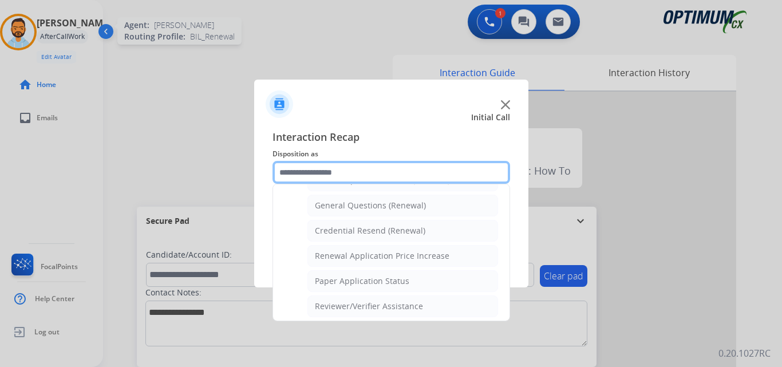
scroll to position [333, 0]
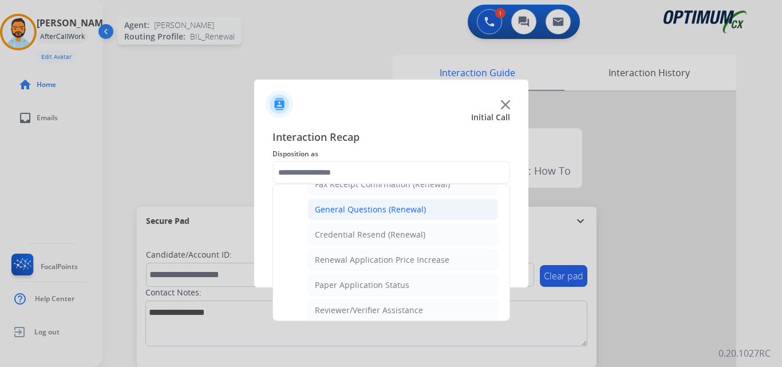
click at [400, 210] on div "General Questions (Renewal)" at bounding box center [370, 209] width 111 height 11
type input "**********"
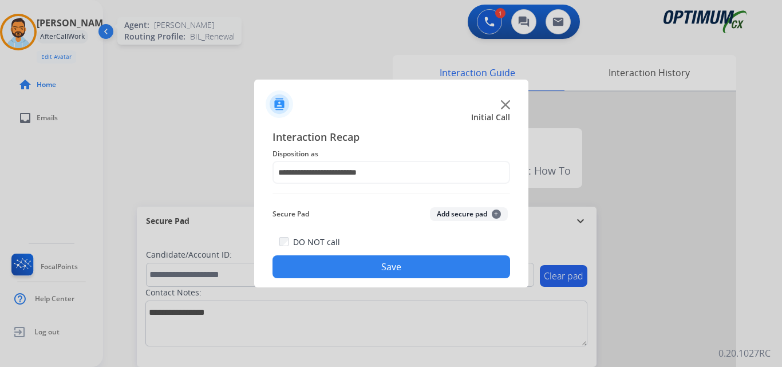
click at [399, 269] on button "Save" at bounding box center [392, 266] width 238 height 23
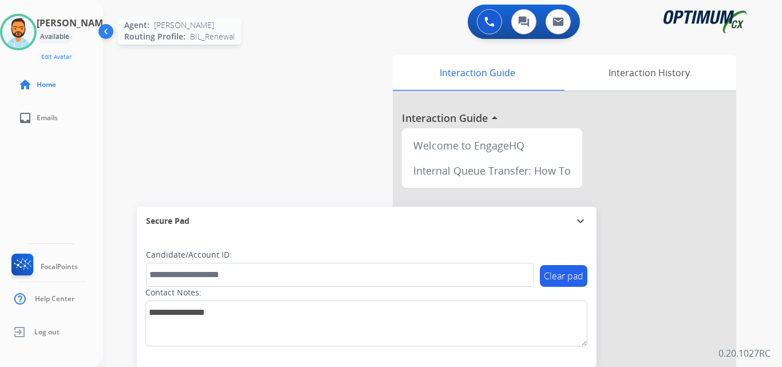
click at [282, 76] on div "swap_horiz Break voice bridge close_fullscreen Connect 3-Way Call merge_type Se…" at bounding box center [429, 280] width 652 height 478
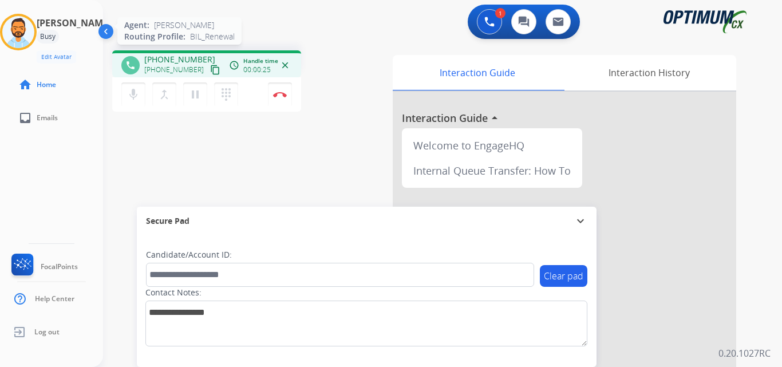
click at [210, 72] on mat-icon "content_copy" at bounding box center [215, 70] width 10 height 10
click at [283, 97] on img at bounding box center [280, 95] width 14 height 6
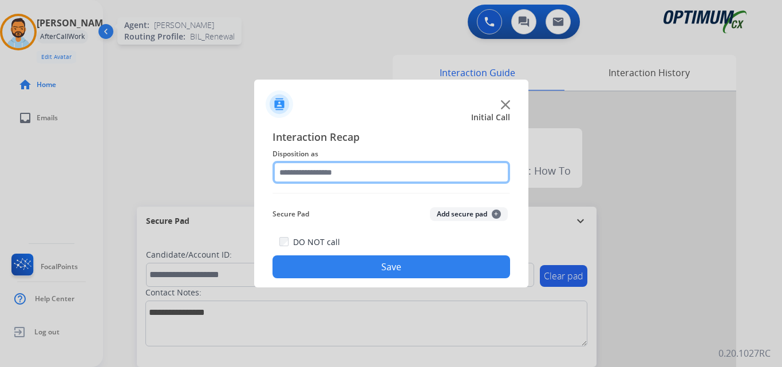
click at [354, 176] on input "text" at bounding box center [392, 172] width 238 height 23
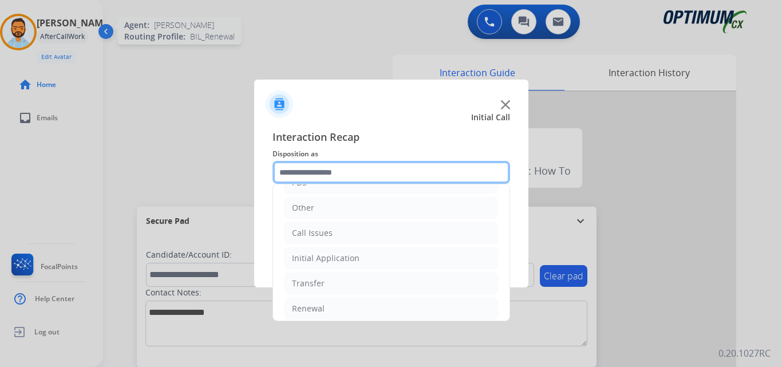
scroll to position [78, 0]
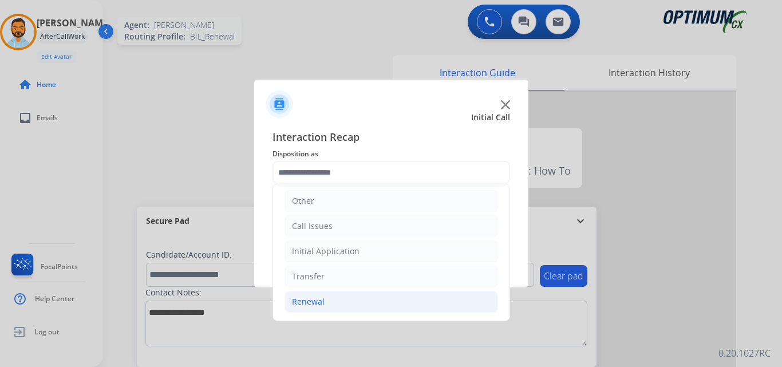
click at [334, 308] on li "Renewal" at bounding box center [392, 302] width 214 height 22
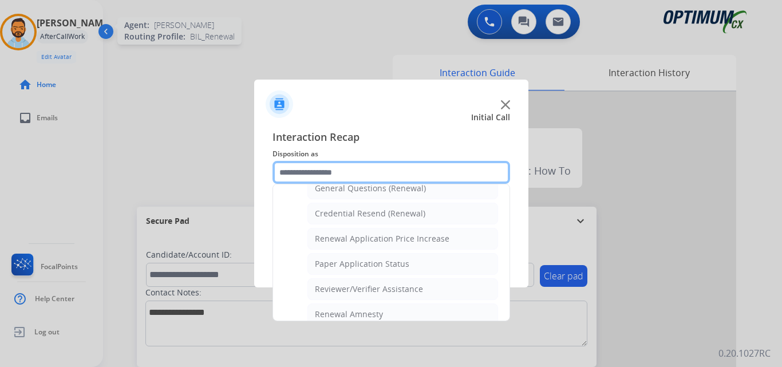
scroll to position [353, 0]
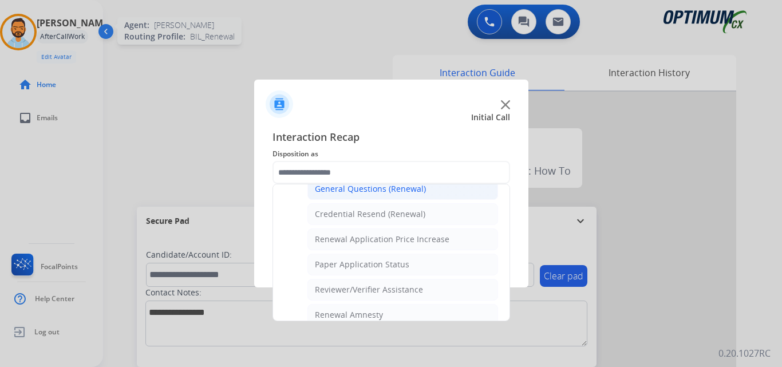
click at [370, 195] on div "General Questions (Renewal)" at bounding box center [370, 188] width 111 height 11
type input "**********"
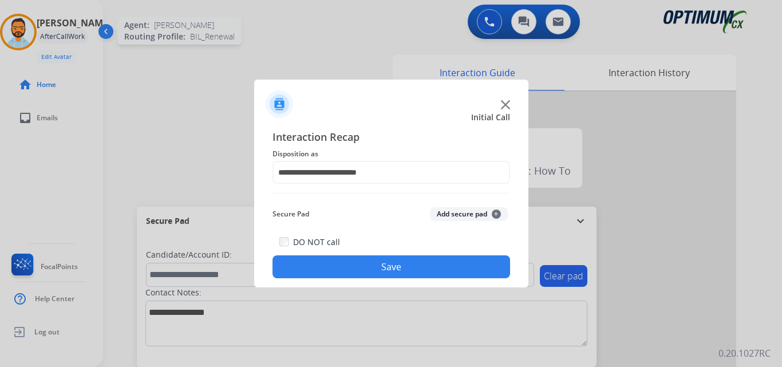
click at [393, 261] on button "Save" at bounding box center [392, 266] width 238 height 23
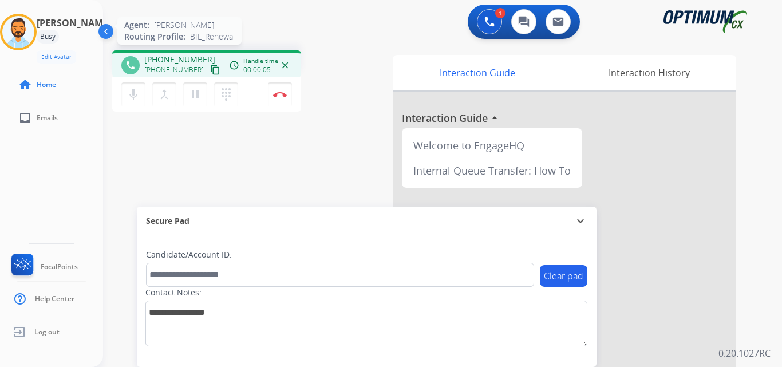
click at [210, 72] on mat-icon "content_copy" at bounding box center [215, 70] width 10 height 10
click at [282, 98] on button "Disconnect" at bounding box center [280, 94] width 24 height 24
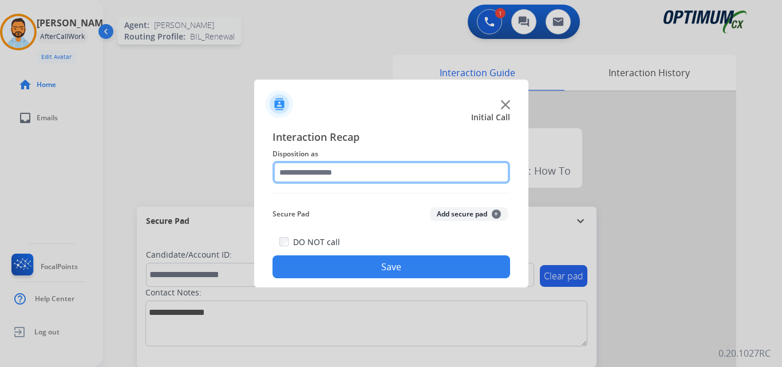
click at [375, 169] on input "text" at bounding box center [392, 172] width 238 height 23
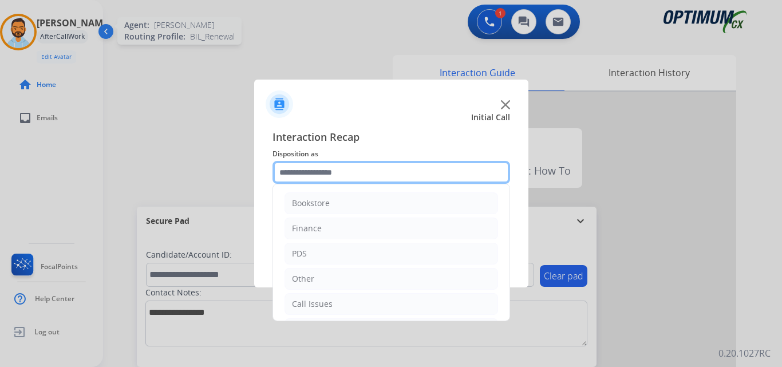
scroll to position [78, 0]
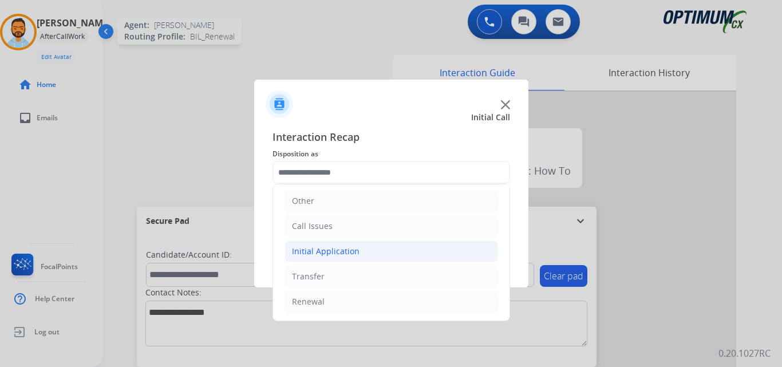
click at [360, 254] on li "Initial Application" at bounding box center [392, 252] width 214 height 22
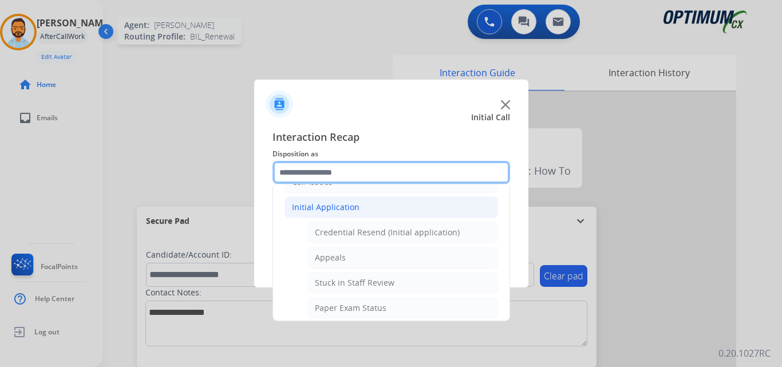
scroll to position [123, 0]
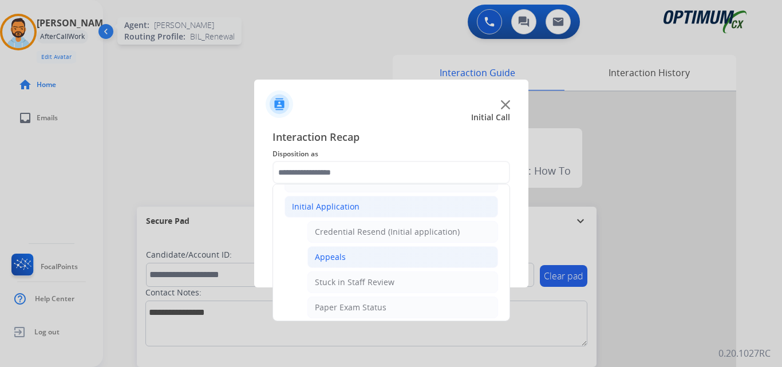
click at [357, 261] on li "Appeals" at bounding box center [403, 257] width 191 height 22
type input "*******"
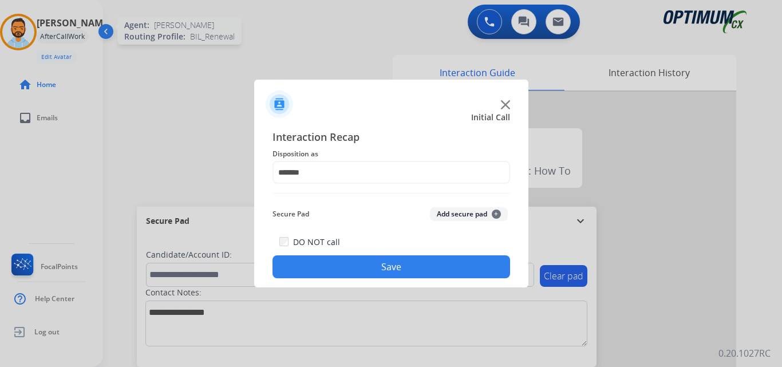
click at [371, 263] on button "Save" at bounding box center [392, 266] width 238 height 23
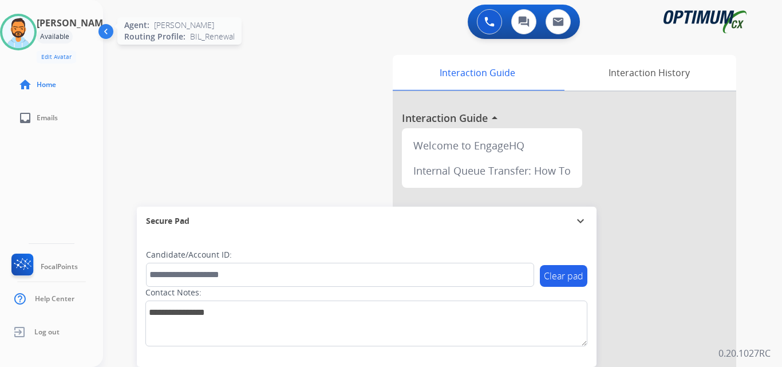
click at [29, 34] on img at bounding box center [18, 32] width 32 height 32
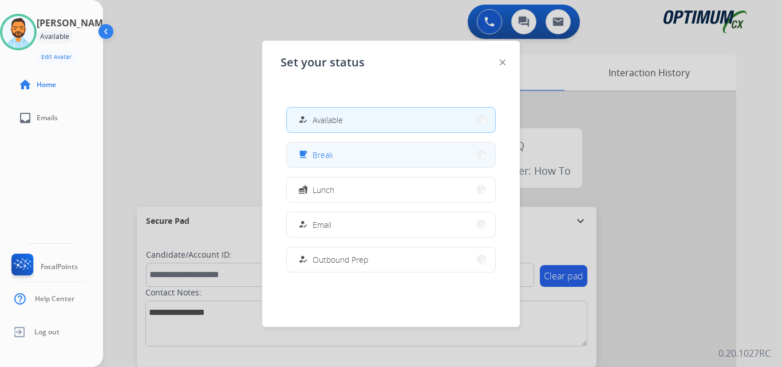
click at [329, 159] on span "Break" at bounding box center [323, 155] width 21 height 12
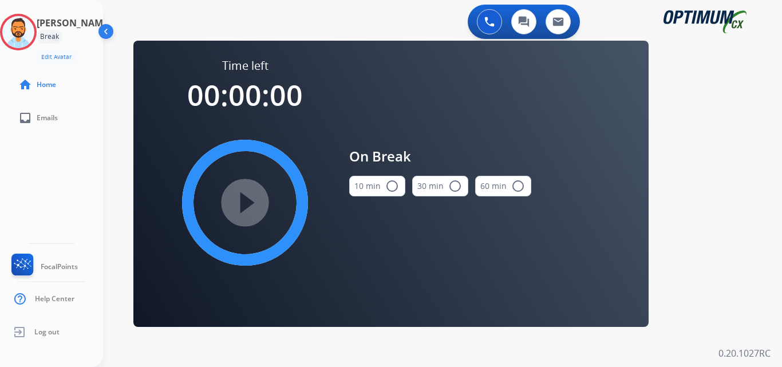
click at [377, 180] on button "10 min radio_button_unchecked" at bounding box center [377, 186] width 56 height 21
click at [239, 207] on mat-icon "play_circle_filled" at bounding box center [245, 203] width 14 height 14
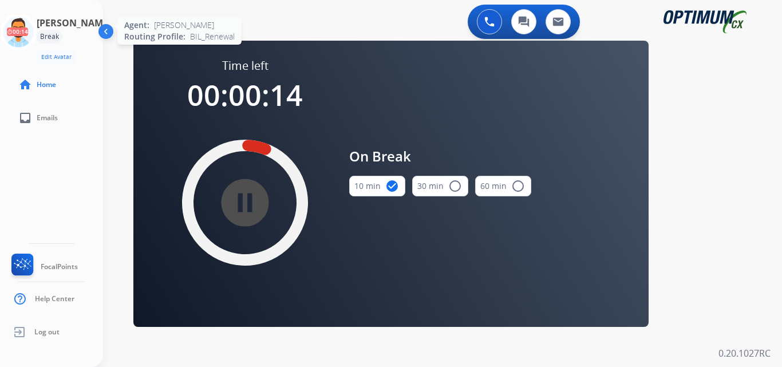
click at [33, 26] on icon at bounding box center [18, 32] width 37 height 37
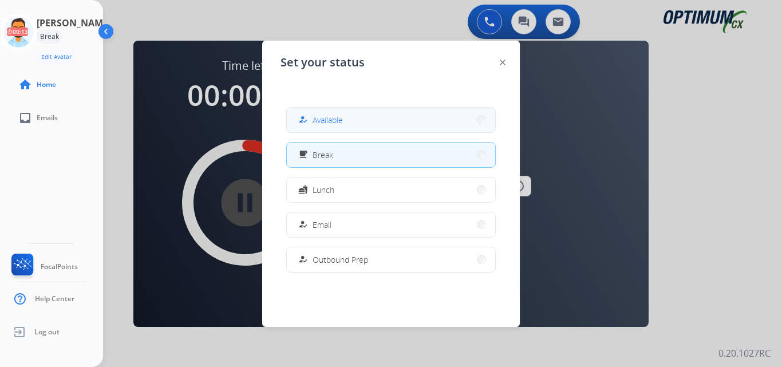
click at [342, 121] on span "Available" at bounding box center [328, 120] width 30 height 12
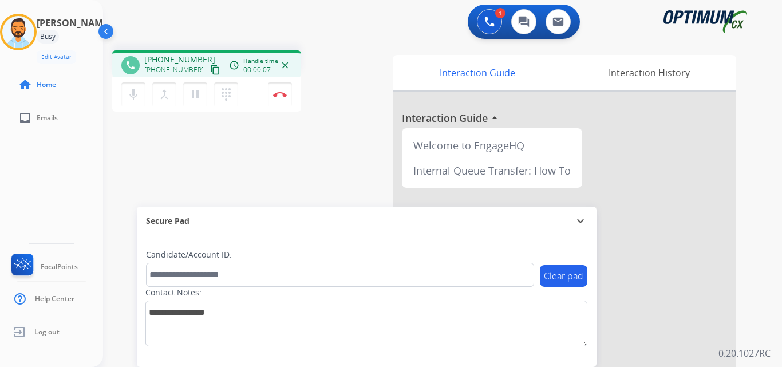
click at [210, 70] on mat-icon "content_copy" at bounding box center [215, 70] width 10 height 10
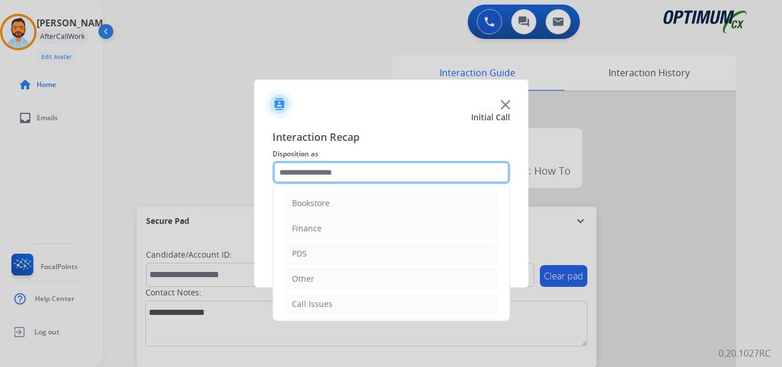
click at [303, 176] on input "text" at bounding box center [392, 172] width 238 height 23
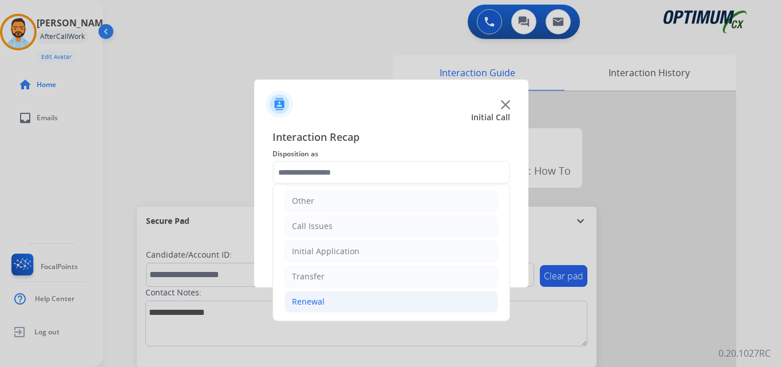
click at [333, 309] on li "Renewal" at bounding box center [392, 302] width 214 height 22
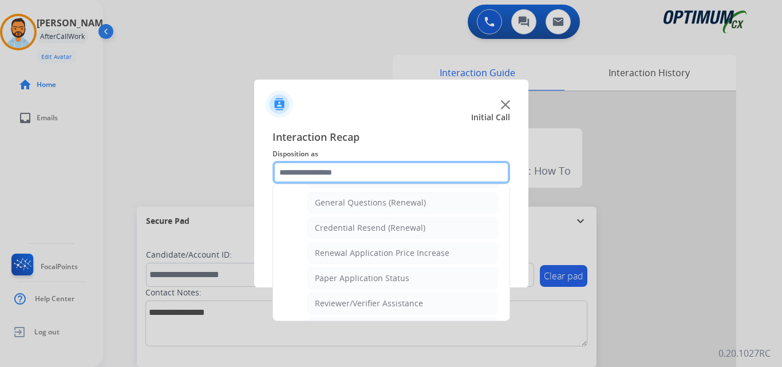
scroll to position [342, 0]
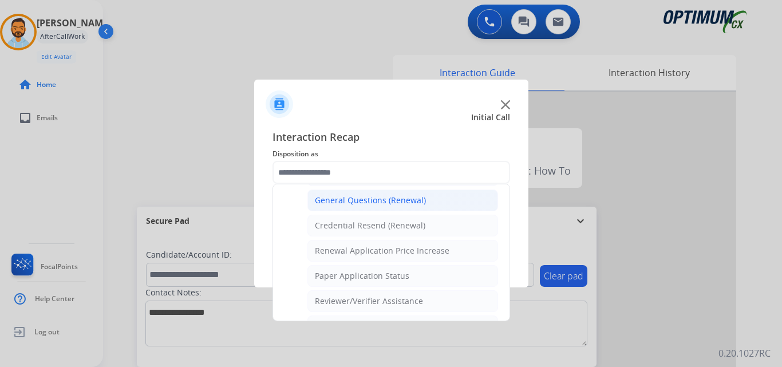
click at [385, 203] on div "General Questions (Renewal)" at bounding box center [370, 200] width 111 height 11
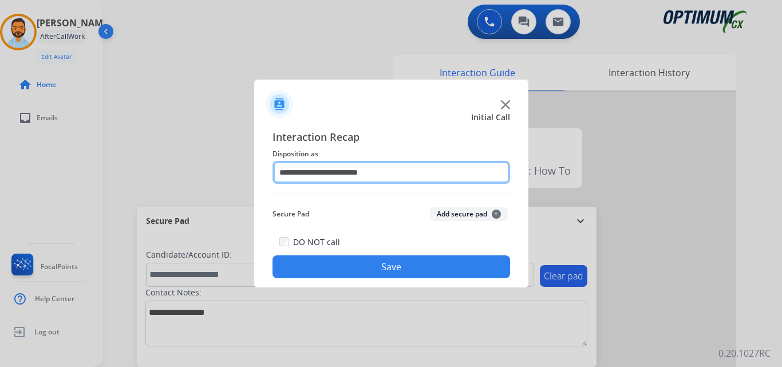
click at [351, 175] on input "**********" at bounding box center [392, 172] width 238 height 23
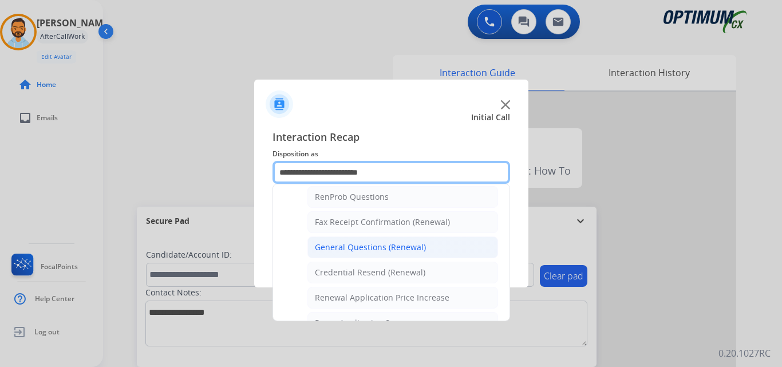
scroll to position [0, 0]
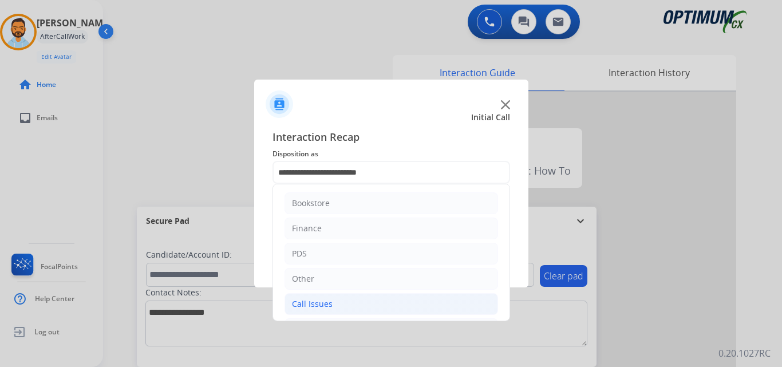
click at [337, 309] on li "Call Issues" at bounding box center [392, 304] width 214 height 22
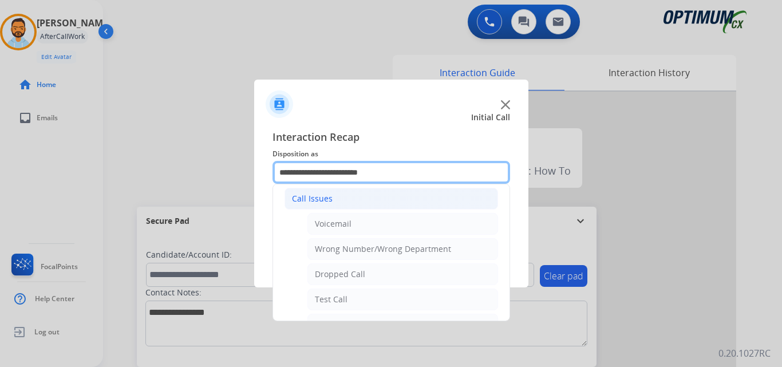
scroll to position [117, 0]
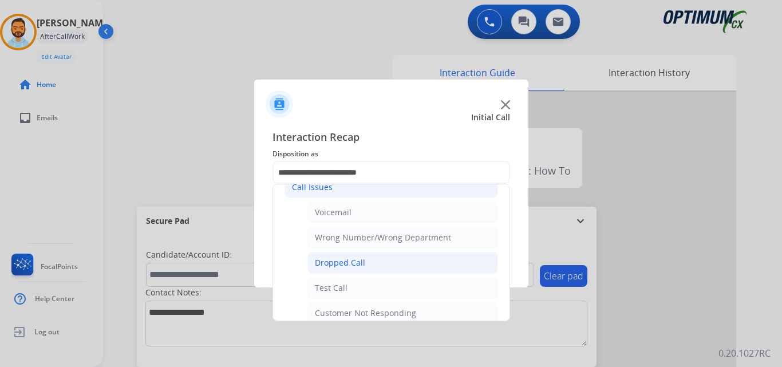
click at [374, 264] on li "Dropped Call" at bounding box center [403, 263] width 191 height 22
type input "**********"
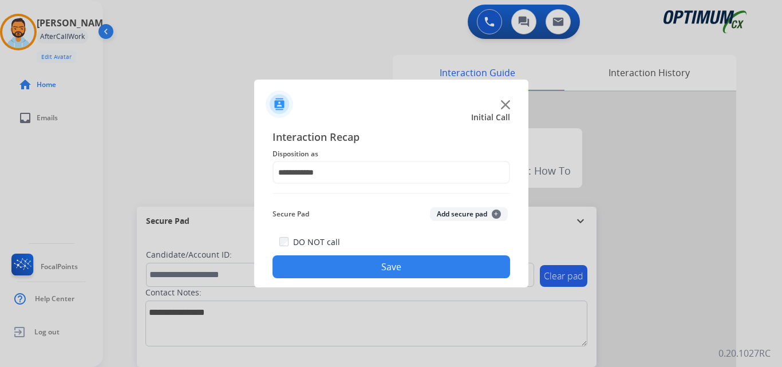
click at [388, 273] on button "Save" at bounding box center [392, 266] width 238 height 23
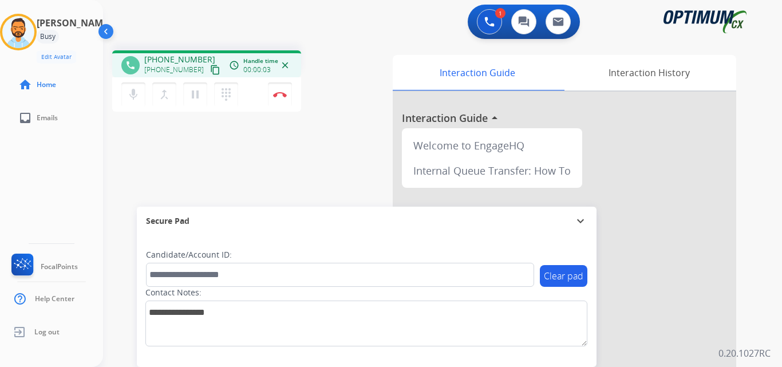
click at [210, 70] on mat-icon "content_copy" at bounding box center [215, 70] width 10 height 10
click at [275, 93] on img at bounding box center [280, 95] width 14 height 6
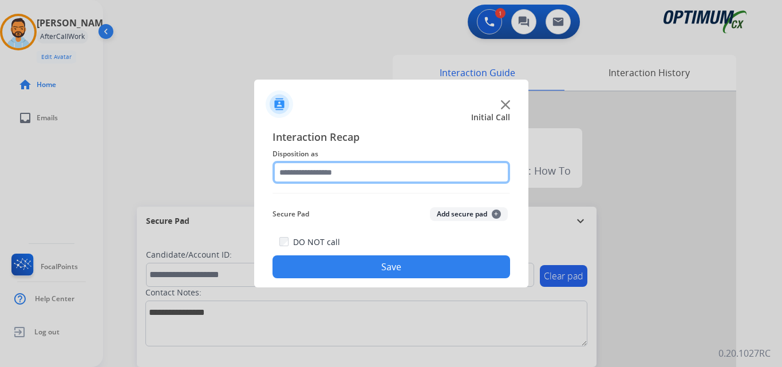
click at [325, 171] on input "text" at bounding box center [392, 172] width 238 height 23
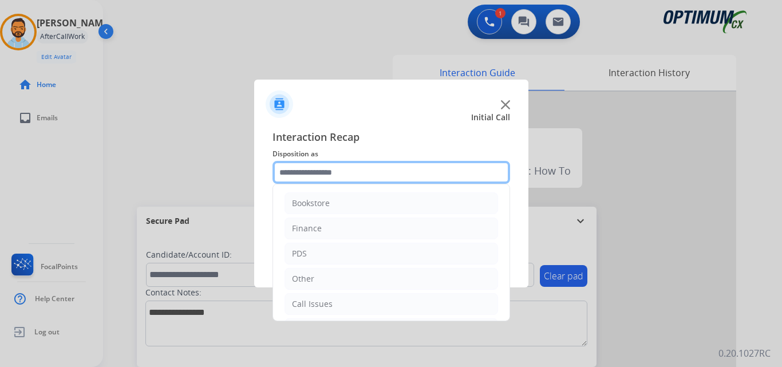
scroll to position [78, 0]
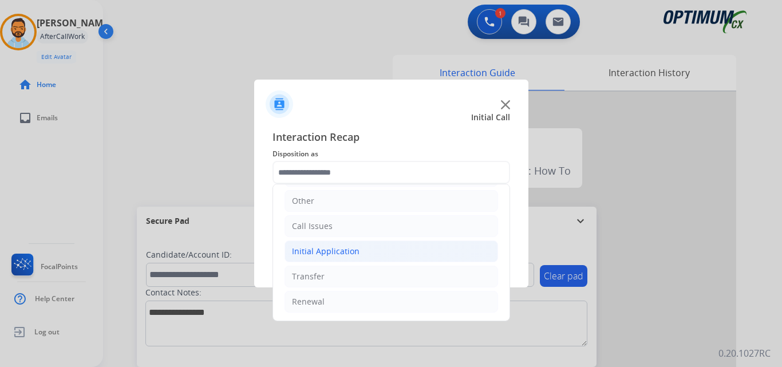
click at [357, 251] on li "Initial Application" at bounding box center [392, 252] width 214 height 22
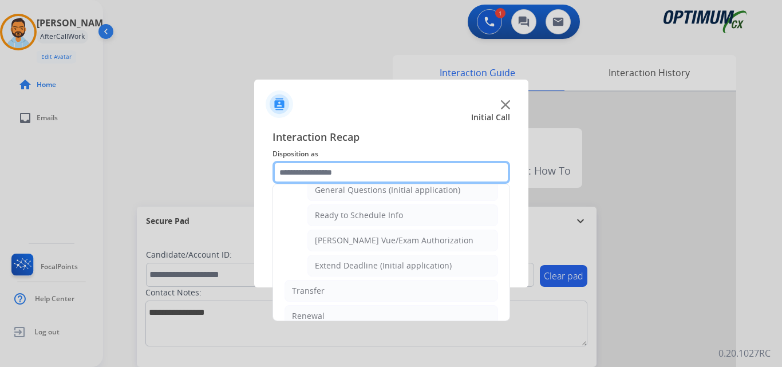
scroll to position [694, 0]
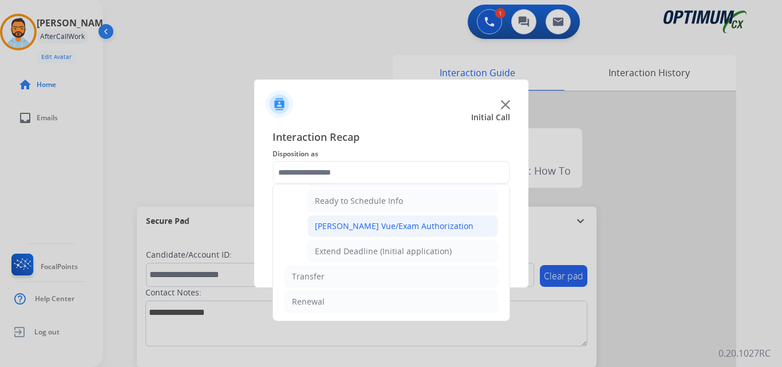
click at [377, 227] on div "Pearson Vue/Exam Authorization" at bounding box center [394, 225] width 159 height 11
type input "**********"
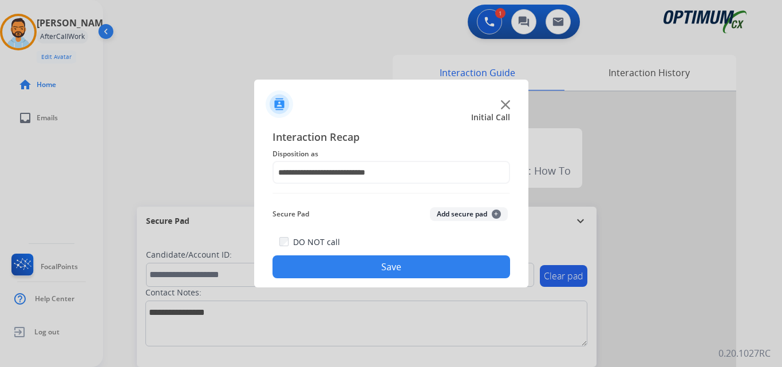
click at [346, 261] on button "Save" at bounding box center [392, 266] width 238 height 23
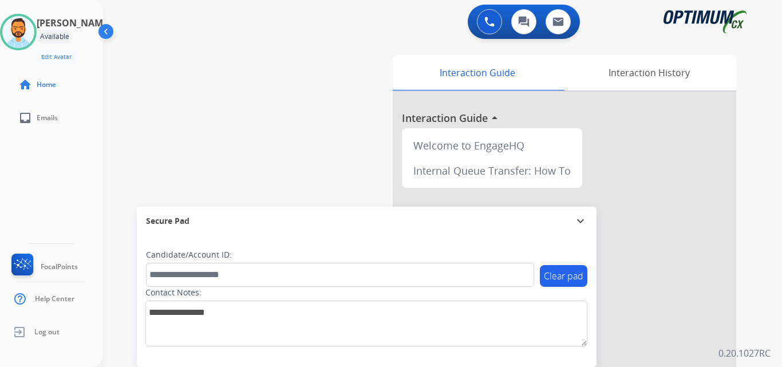
click at [22, 25] on img at bounding box center [18, 32] width 32 height 32
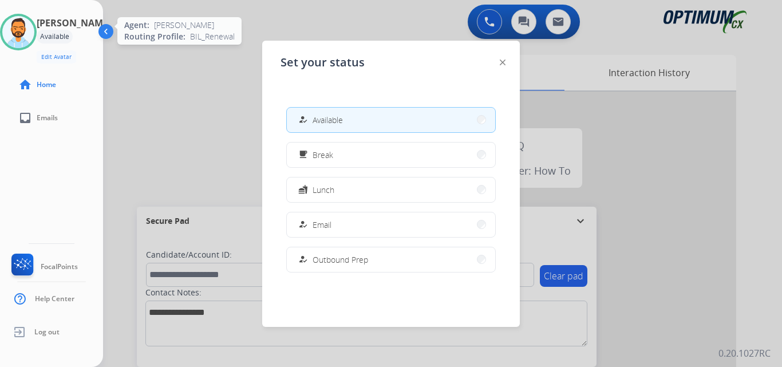
click at [132, 116] on div at bounding box center [391, 183] width 782 height 367
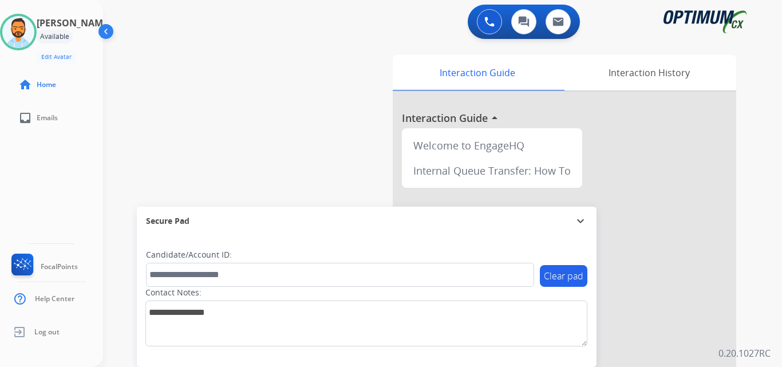
click at [203, 145] on div "swap_horiz Break voice bridge close_fullscreen Connect 3-Way Call merge_type Se…" at bounding box center [429, 280] width 652 height 478
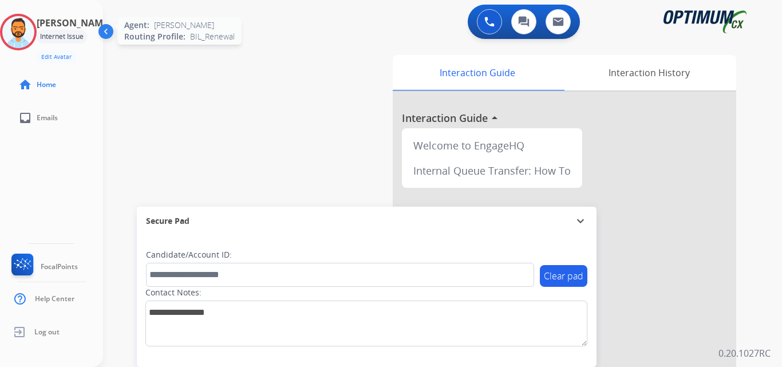
click at [33, 24] on img at bounding box center [18, 32] width 32 height 32
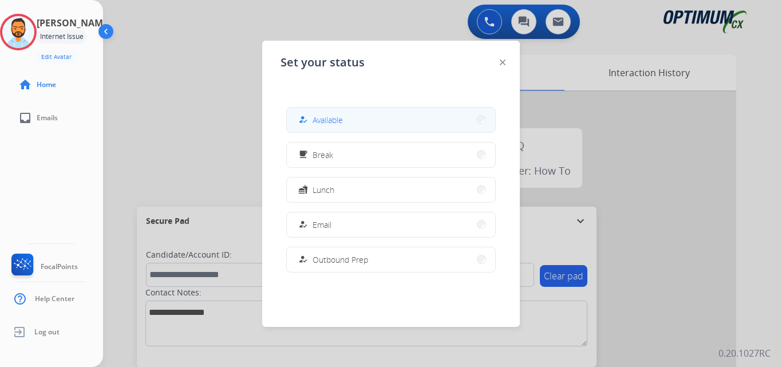
click at [362, 116] on button "how_to_reg Available" at bounding box center [391, 120] width 208 height 25
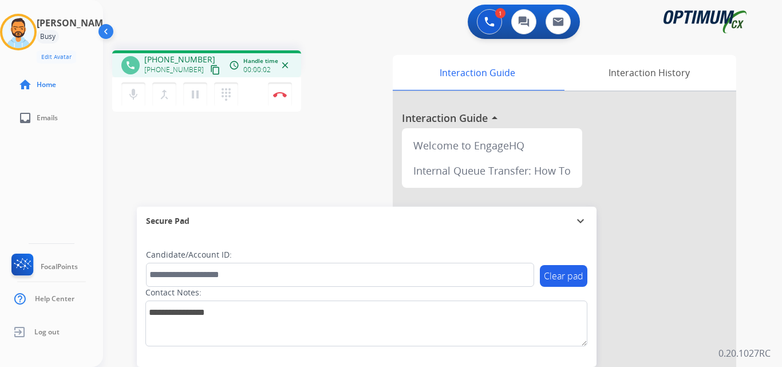
click at [208, 76] on button "content_copy" at bounding box center [215, 70] width 14 height 14
click at [281, 93] on img at bounding box center [280, 95] width 14 height 6
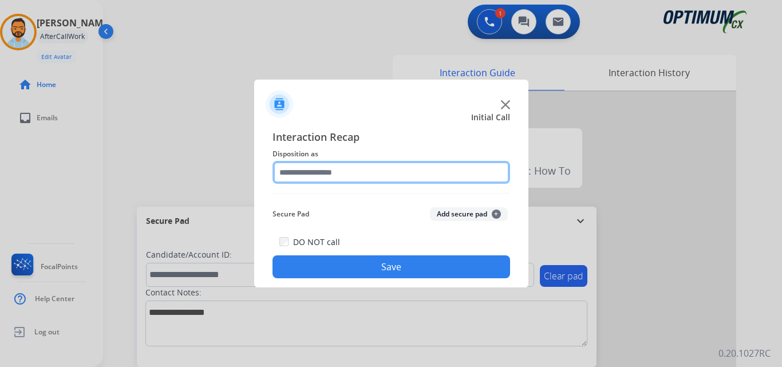
click at [405, 174] on input "text" at bounding box center [392, 172] width 238 height 23
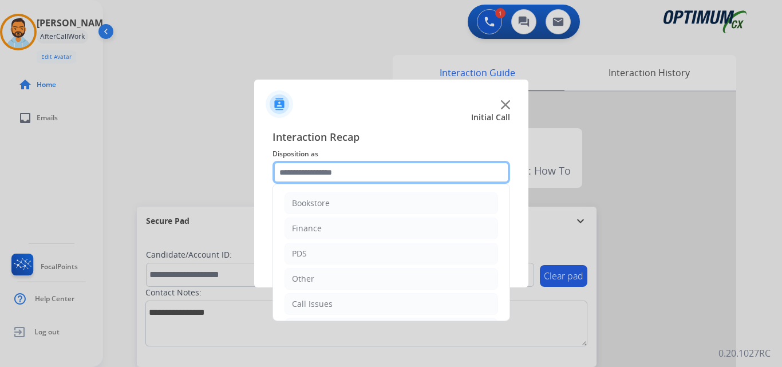
scroll to position [78, 0]
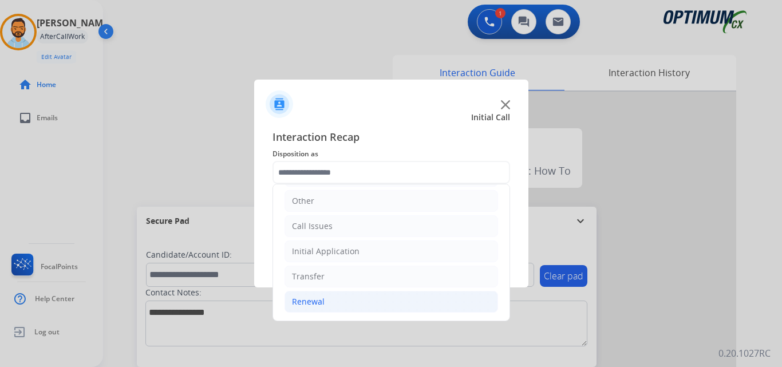
click at [324, 305] on li "Renewal" at bounding box center [392, 302] width 214 height 22
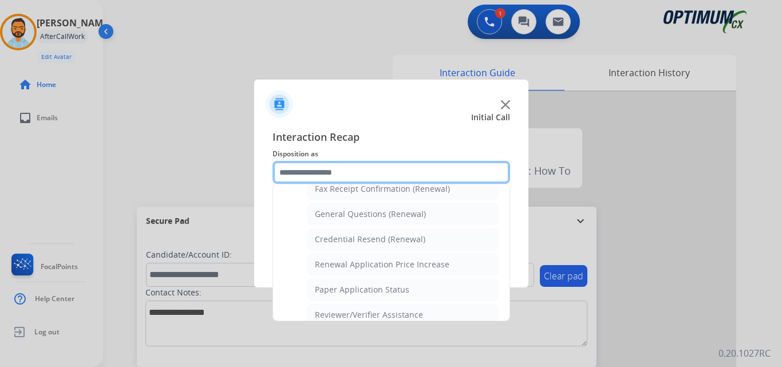
scroll to position [323, 0]
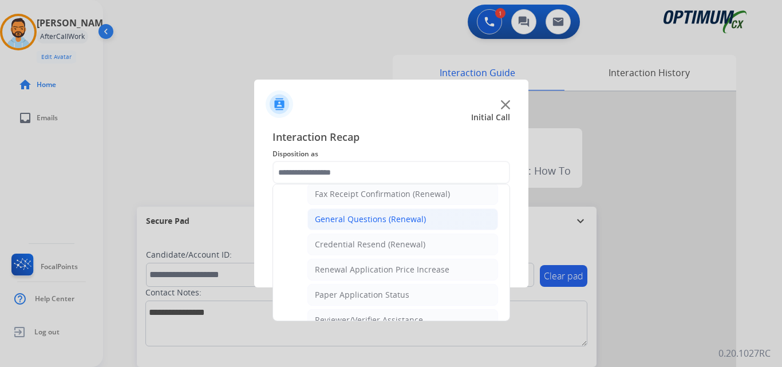
click at [383, 216] on div "General Questions (Renewal)" at bounding box center [370, 219] width 111 height 11
type input "**********"
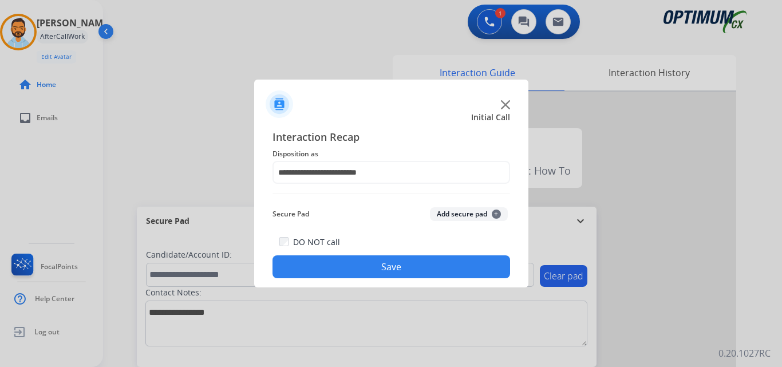
click at [362, 266] on button "Save" at bounding box center [392, 266] width 238 height 23
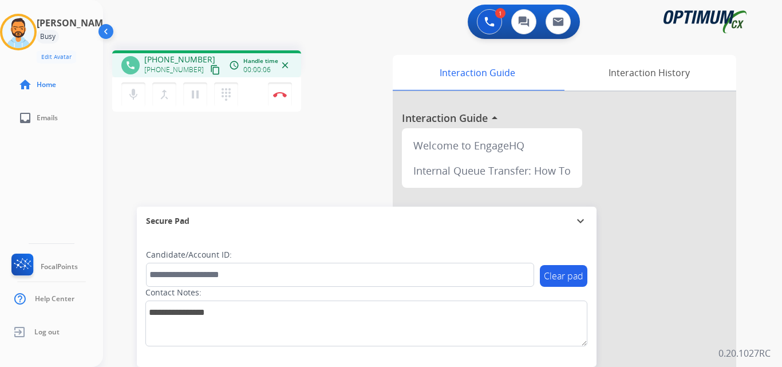
click at [210, 69] on mat-icon "content_copy" at bounding box center [215, 70] width 10 height 10
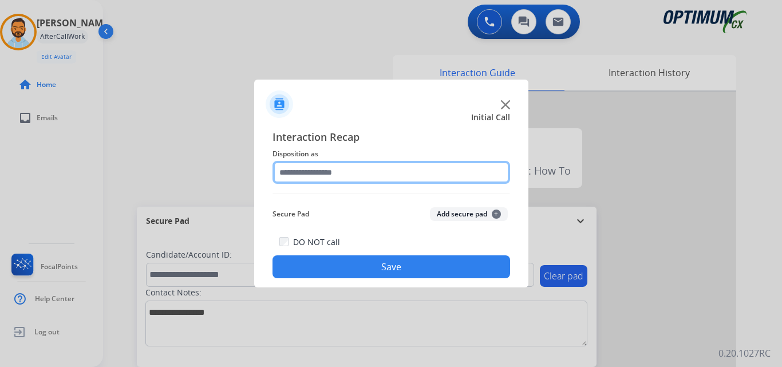
click at [373, 176] on input "text" at bounding box center [392, 172] width 238 height 23
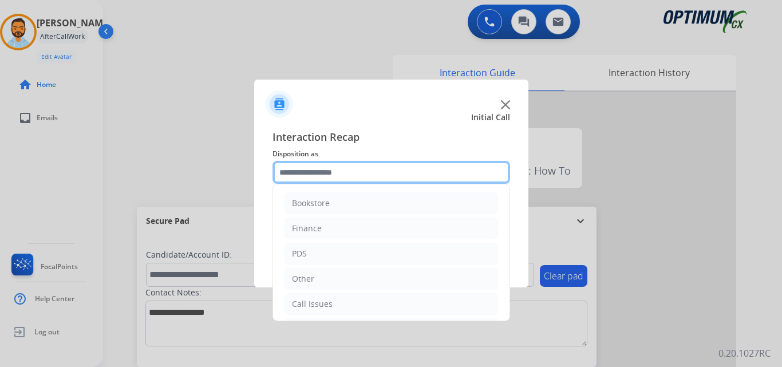
scroll to position [78, 0]
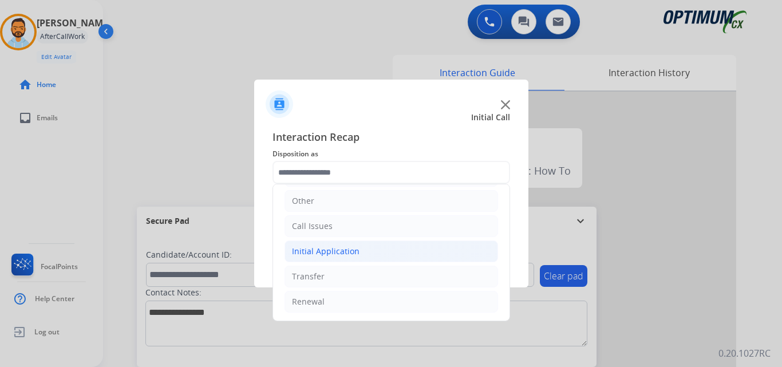
click at [372, 251] on li "Initial Application" at bounding box center [392, 252] width 214 height 22
click at [346, 247] on div "Initial Application" at bounding box center [326, 251] width 68 height 11
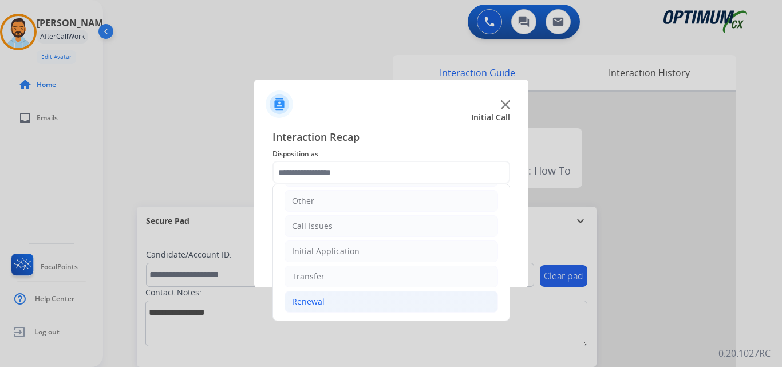
click at [333, 305] on li "Renewal" at bounding box center [392, 302] width 214 height 22
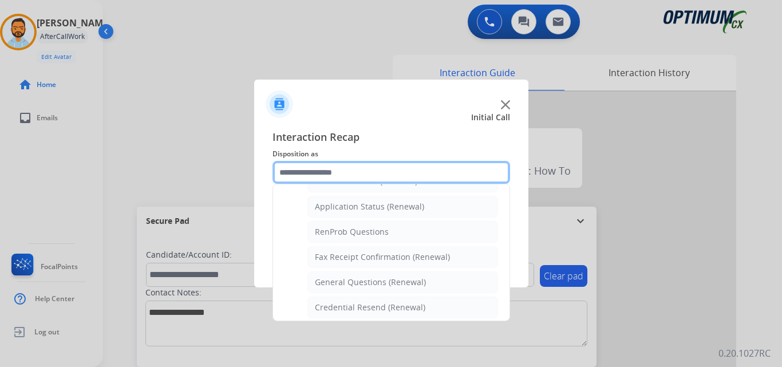
scroll to position [442, 0]
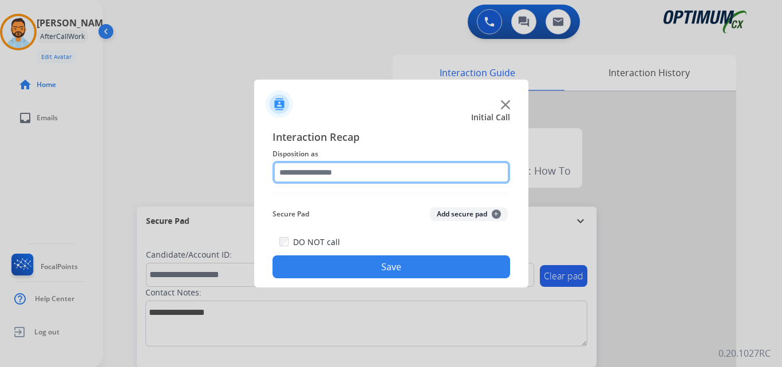
click at [384, 174] on input "text" at bounding box center [392, 172] width 238 height 23
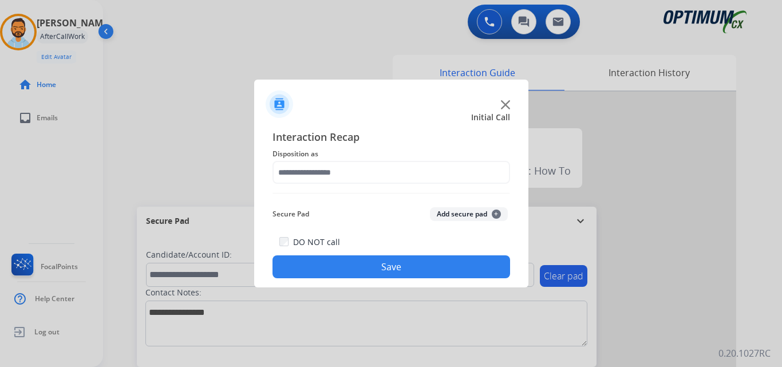
click at [385, 102] on div at bounding box center [391, 100] width 274 height 40
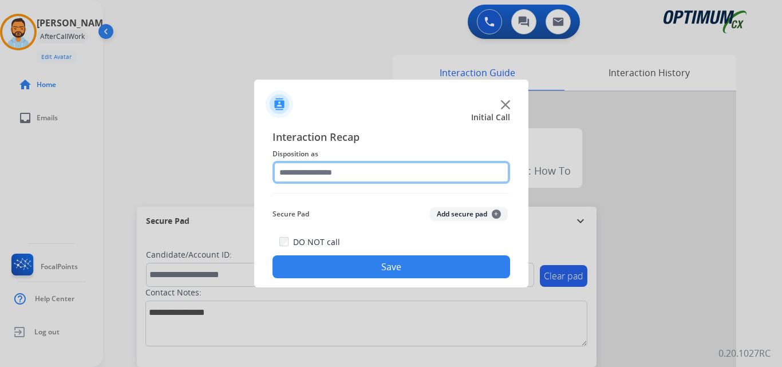
click at [373, 169] on input "text" at bounding box center [392, 172] width 238 height 23
click at [380, 169] on input "text" at bounding box center [392, 172] width 238 height 23
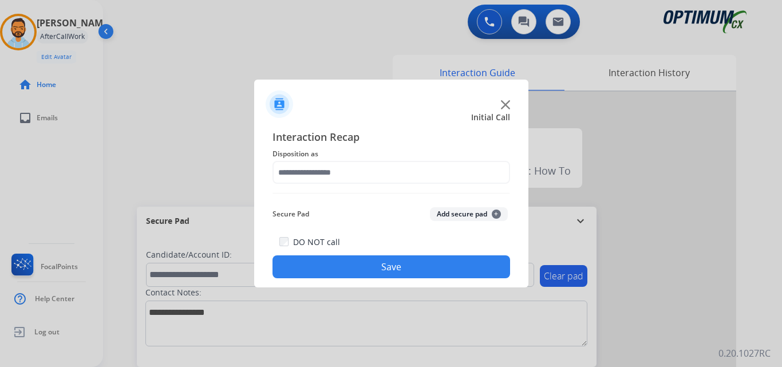
click at [386, 127] on div "Interaction Recap Disposition as Secure Pad Add secure pad + DO NOT call Save" at bounding box center [391, 204] width 274 height 168
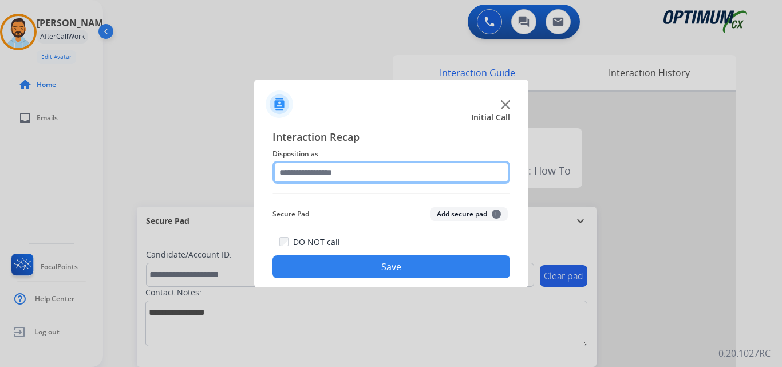
click at [378, 171] on input "text" at bounding box center [392, 172] width 238 height 23
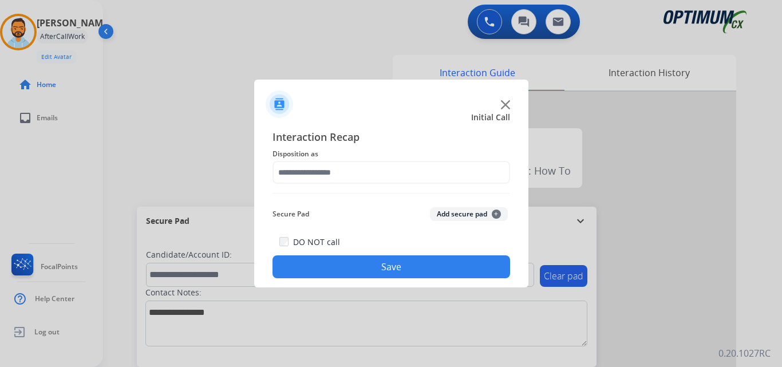
click at [400, 125] on div "Interaction Recap Disposition as Secure Pad Add secure pad + DO NOT call Save" at bounding box center [391, 204] width 274 height 168
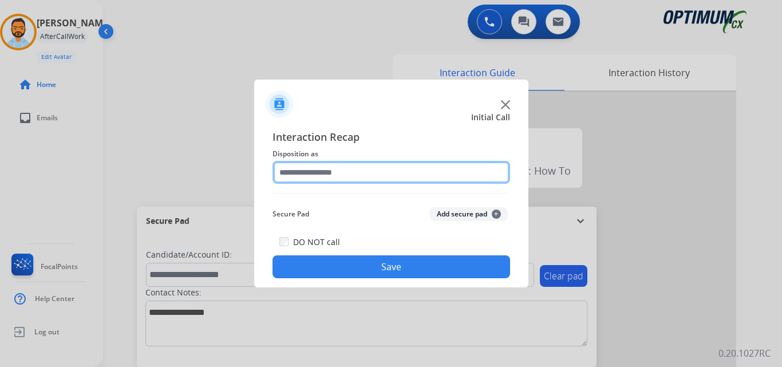
click at [366, 176] on input "text" at bounding box center [392, 172] width 238 height 23
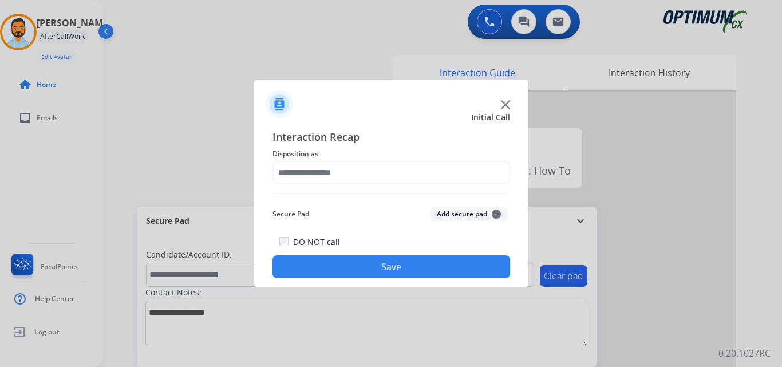
click at [379, 237] on div "DO NOT call Save" at bounding box center [392, 257] width 238 height 44
click at [393, 120] on div "Initial Call" at bounding box center [382, 117] width 274 height 11
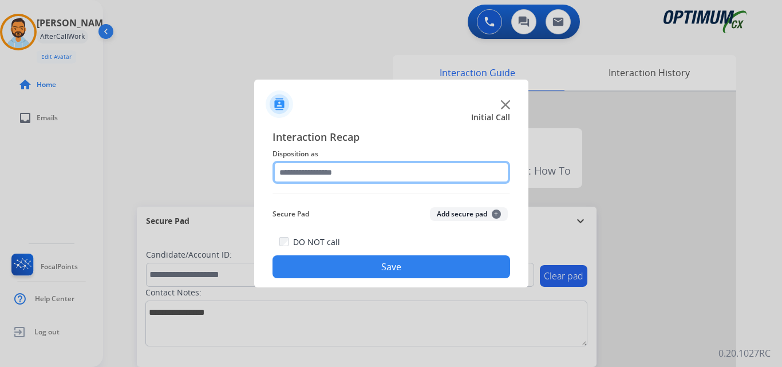
click at [368, 175] on input "text" at bounding box center [392, 172] width 238 height 23
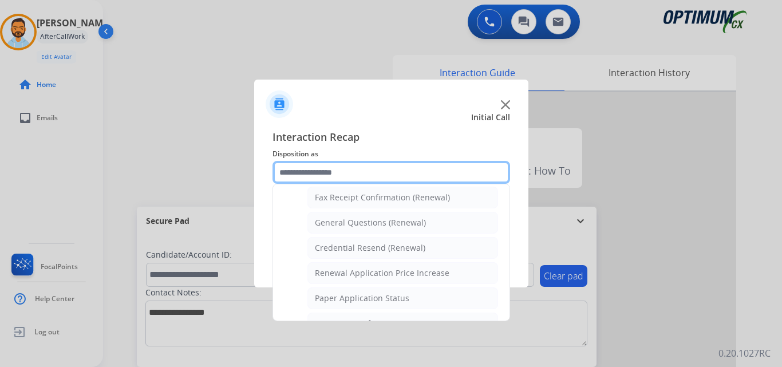
scroll to position [318, 0]
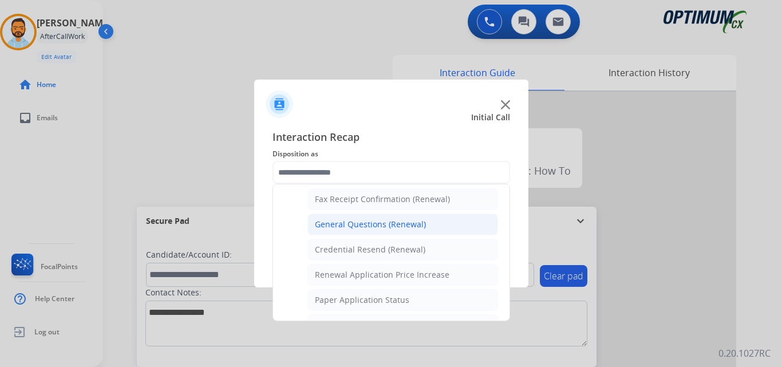
click at [369, 226] on div "General Questions (Renewal)" at bounding box center [370, 224] width 111 height 11
type input "**********"
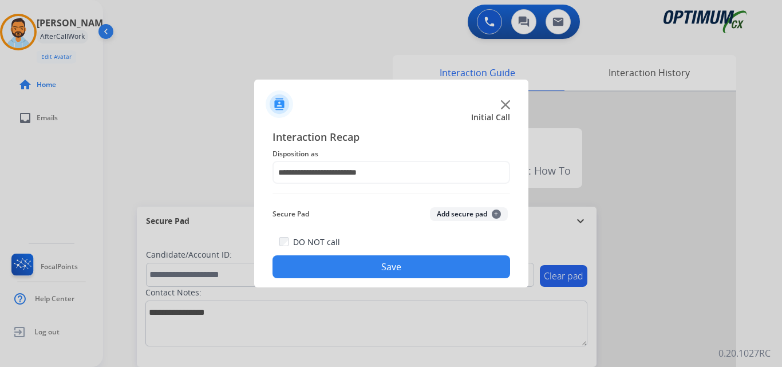
click at [382, 267] on button "Save" at bounding box center [392, 266] width 238 height 23
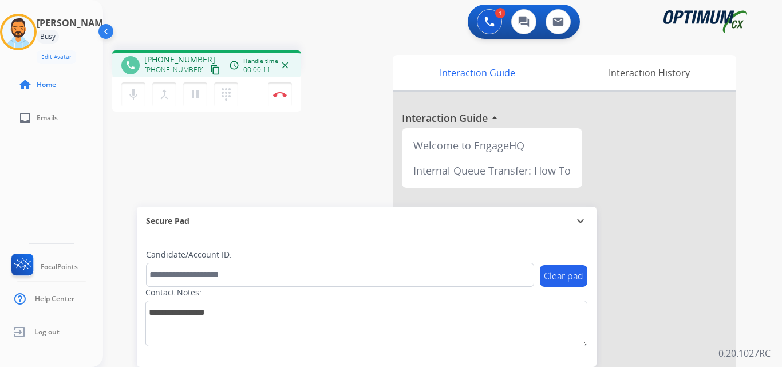
click at [210, 68] on mat-icon "content_copy" at bounding box center [215, 70] width 10 height 10
click at [277, 89] on button "Disconnect" at bounding box center [280, 94] width 24 height 24
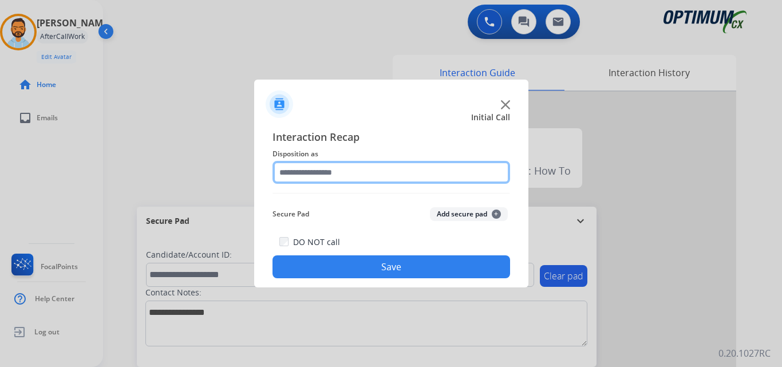
click at [384, 167] on input "text" at bounding box center [392, 172] width 238 height 23
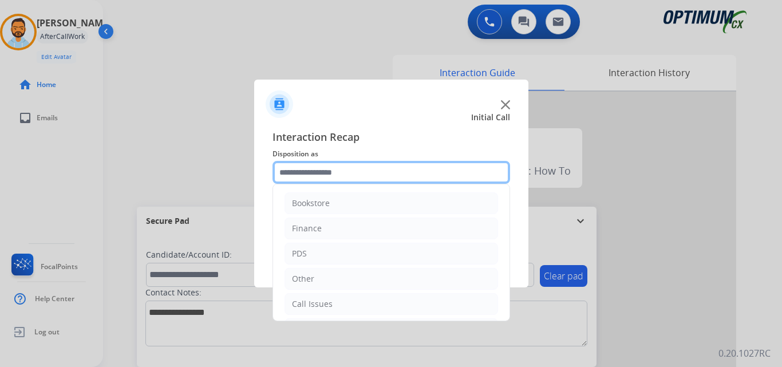
scroll to position [78, 0]
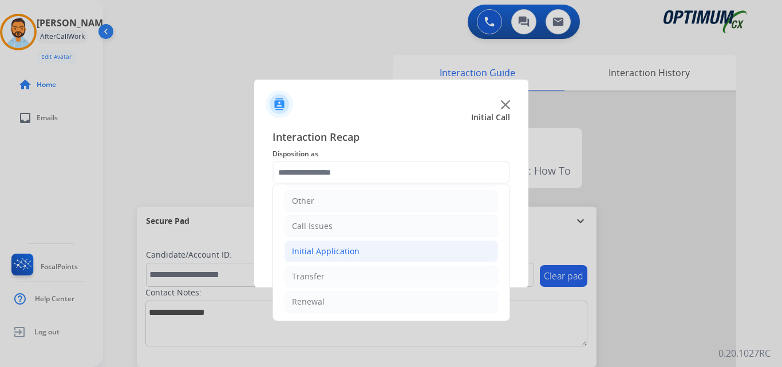
click at [356, 256] on div "Initial Application" at bounding box center [326, 251] width 68 height 11
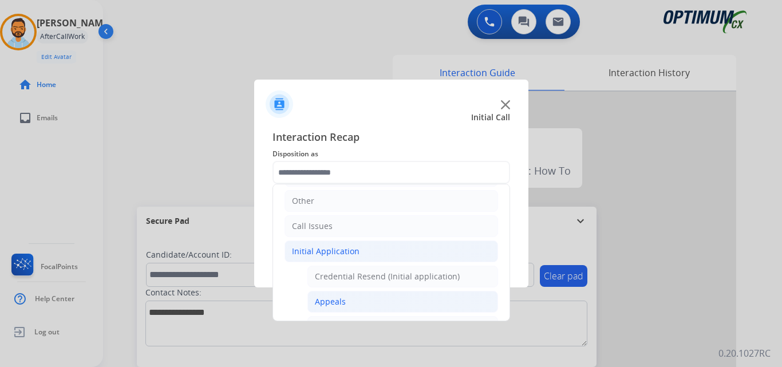
click at [342, 306] on div "Appeals" at bounding box center [330, 301] width 31 height 11
type input "*******"
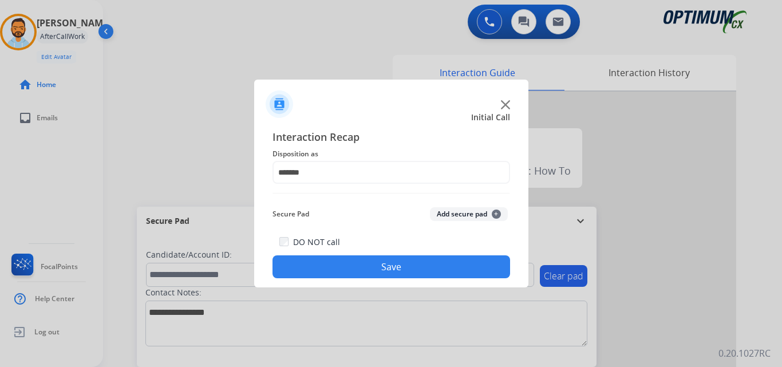
click at [373, 270] on button "Save" at bounding box center [392, 266] width 238 height 23
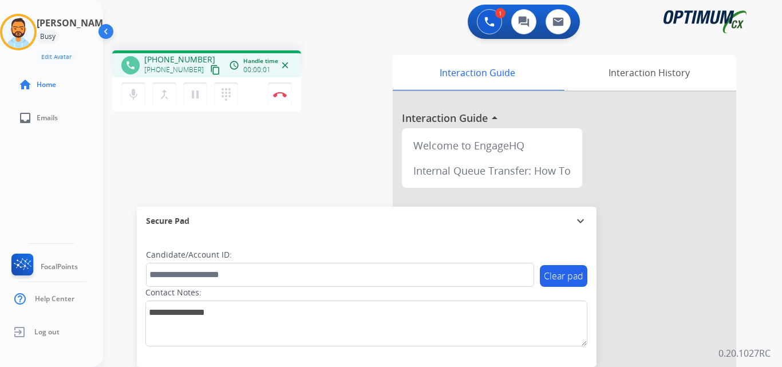
click at [210, 70] on mat-icon "content_copy" at bounding box center [215, 70] width 10 height 10
click at [275, 93] on img at bounding box center [280, 95] width 14 height 6
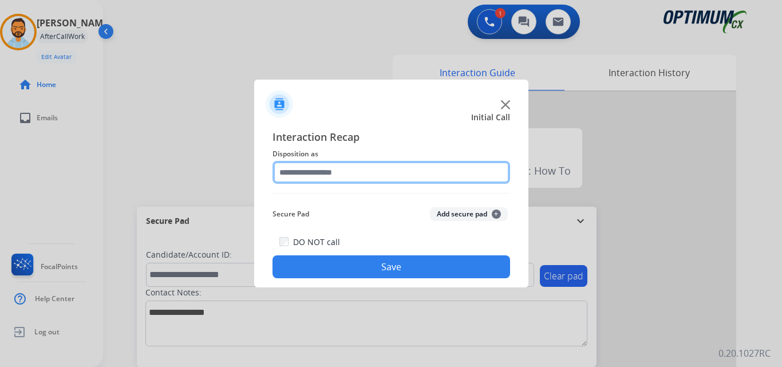
click at [368, 172] on input "text" at bounding box center [392, 172] width 238 height 23
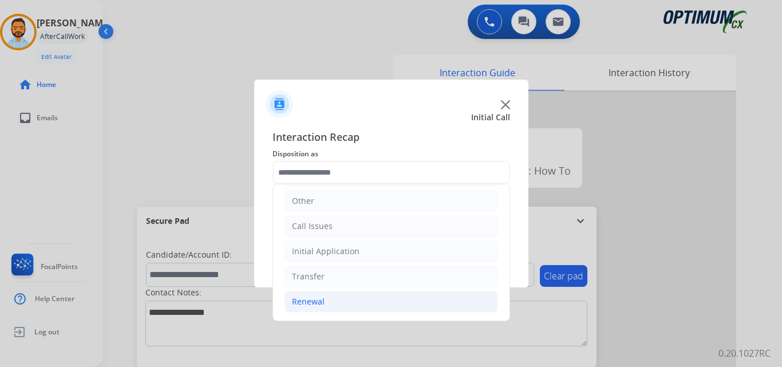
click at [346, 306] on li "Renewal" at bounding box center [392, 302] width 214 height 22
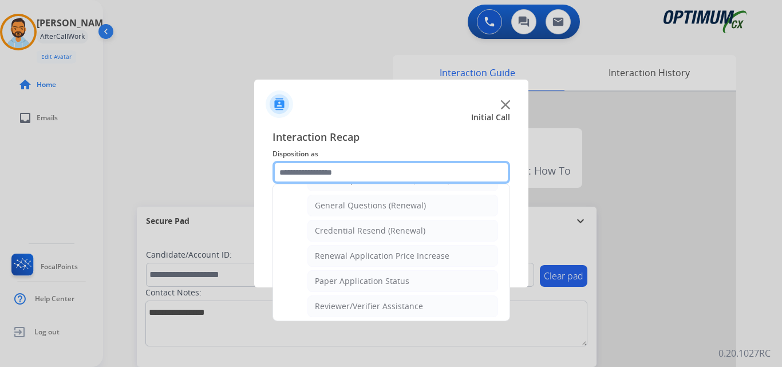
scroll to position [335, 0]
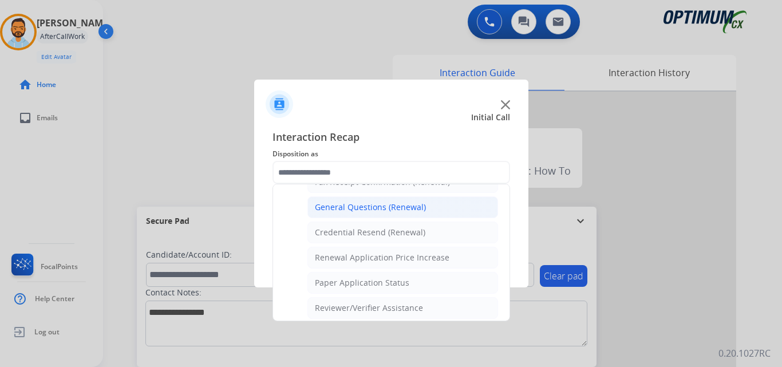
click at [377, 211] on div "General Questions (Renewal)" at bounding box center [370, 207] width 111 height 11
type input "**********"
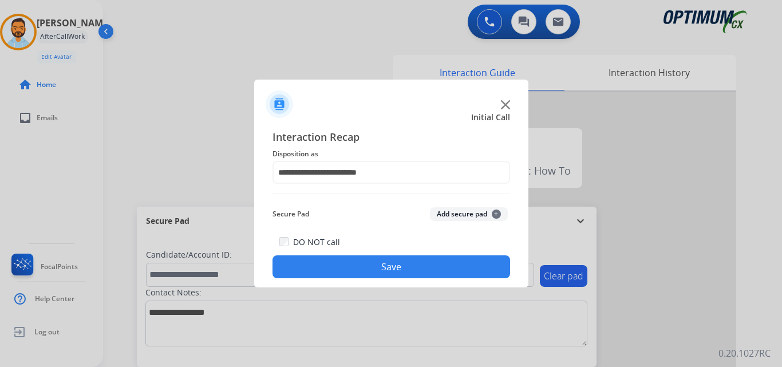
click at [381, 264] on button "Save" at bounding box center [392, 266] width 238 height 23
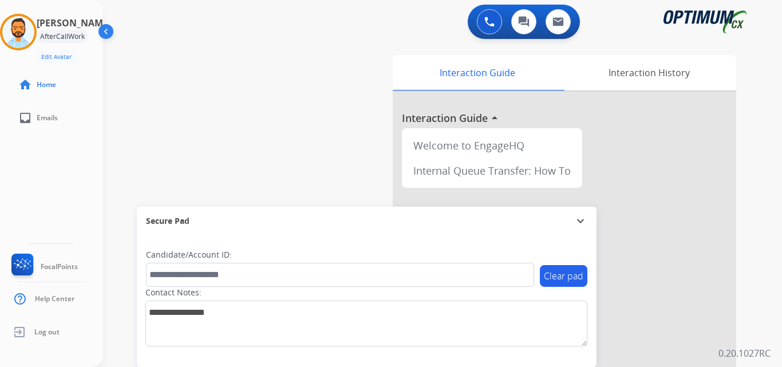
click at [18, 30] on img at bounding box center [18, 32] width 32 height 32
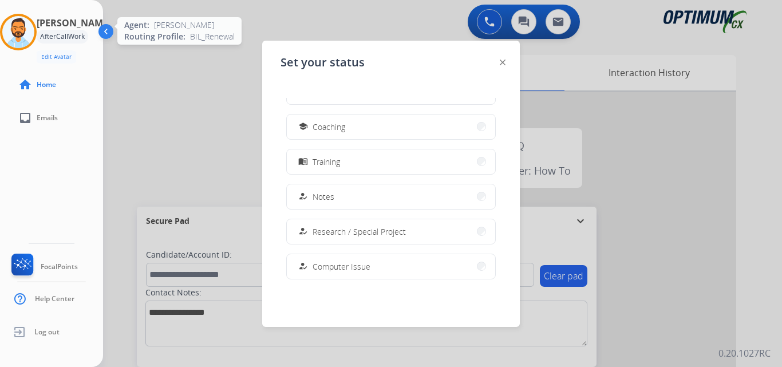
scroll to position [286, 0]
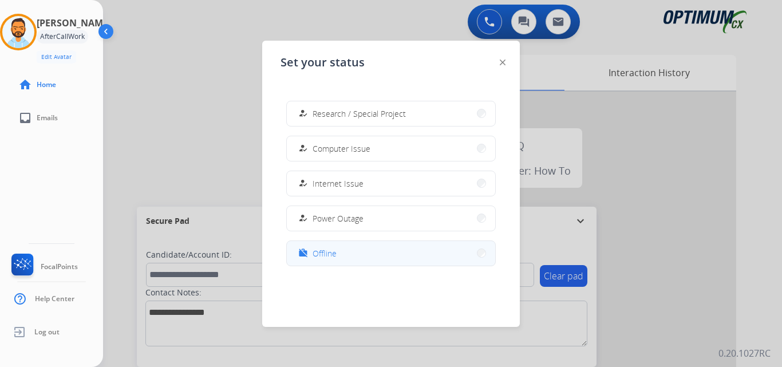
click at [336, 253] on span "Offline" at bounding box center [325, 253] width 24 height 12
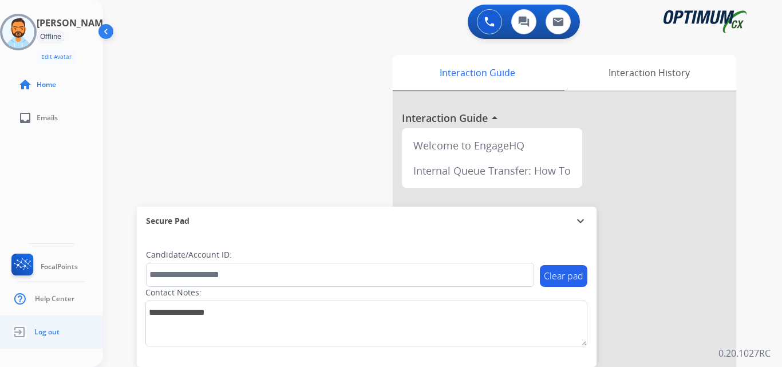
click at [45, 326] on link "Log out" at bounding box center [34, 332] width 50 height 22
